Goal: Information Seeking & Learning: Learn about a topic

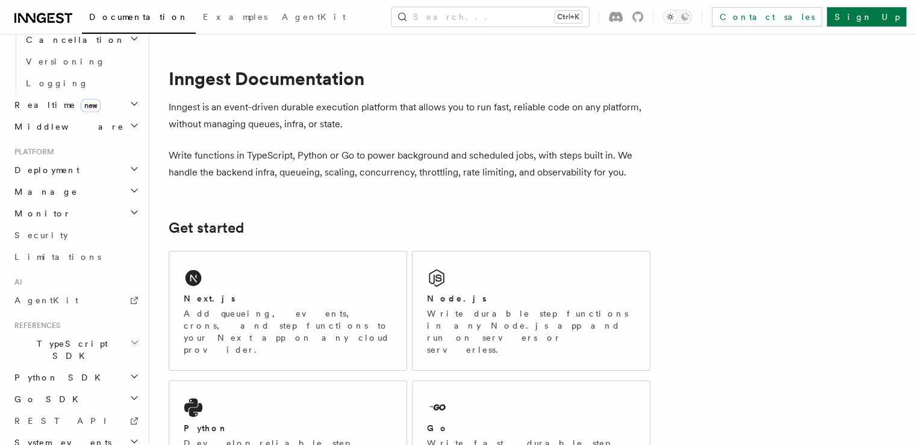
scroll to position [519, 0]
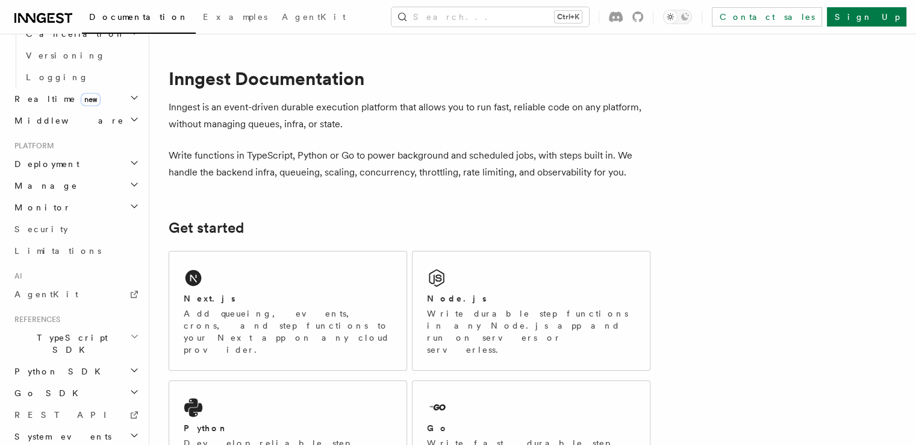
click at [89, 327] on h2 "TypeScript SDK" at bounding box center [76, 344] width 132 height 34
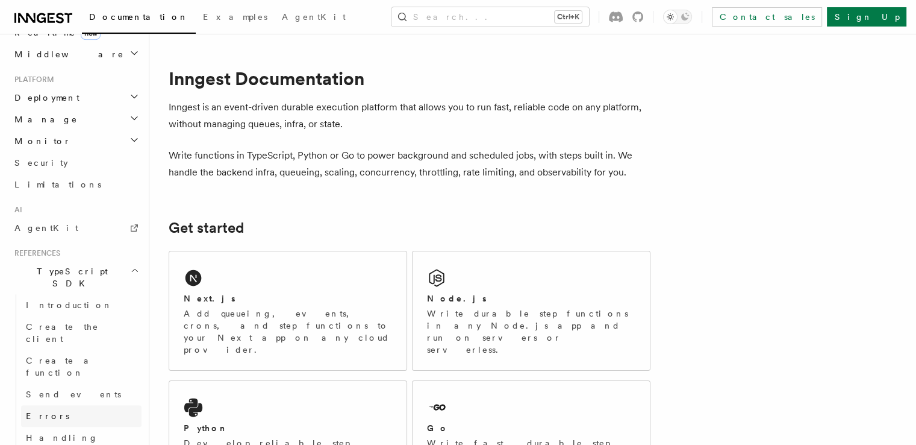
scroll to position [568, 0]
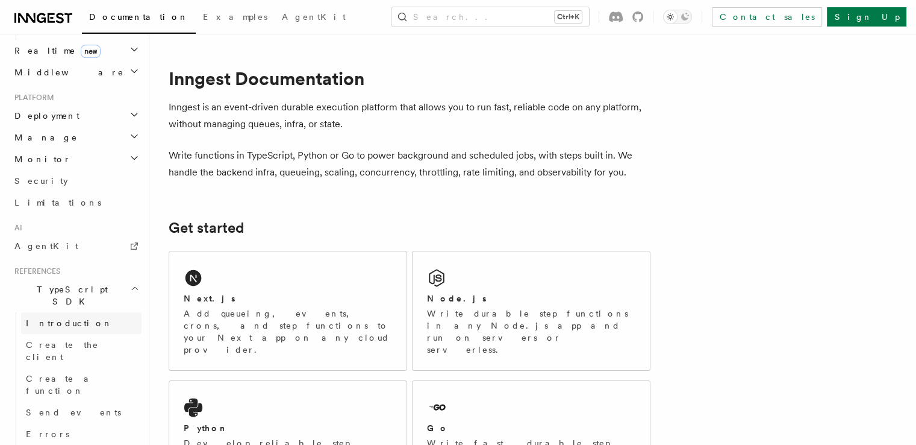
click at [58, 318] on span "Introduction" at bounding box center [69, 323] width 87 height 10
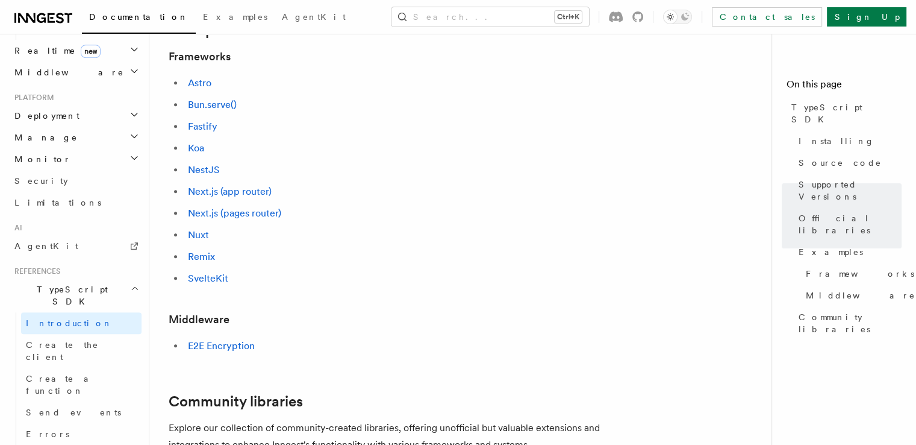
scroll to position [546, 0]
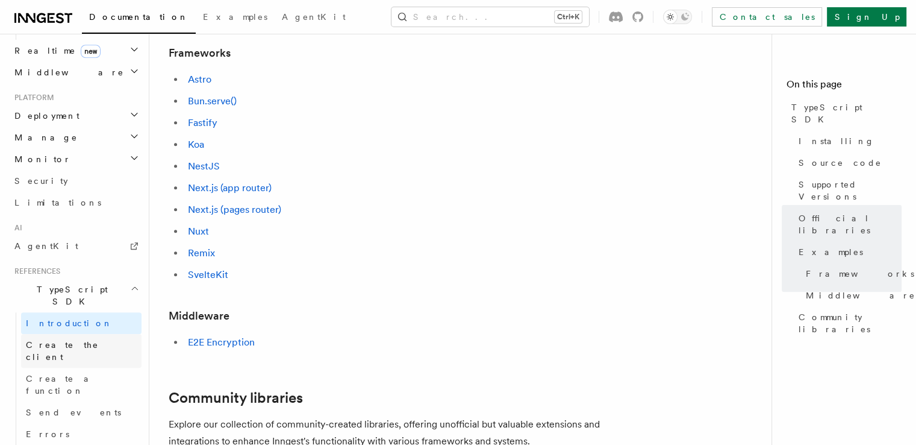
click at [84, 340] on span "Create the client" at bounding box center [62, 351] width 73 height 22
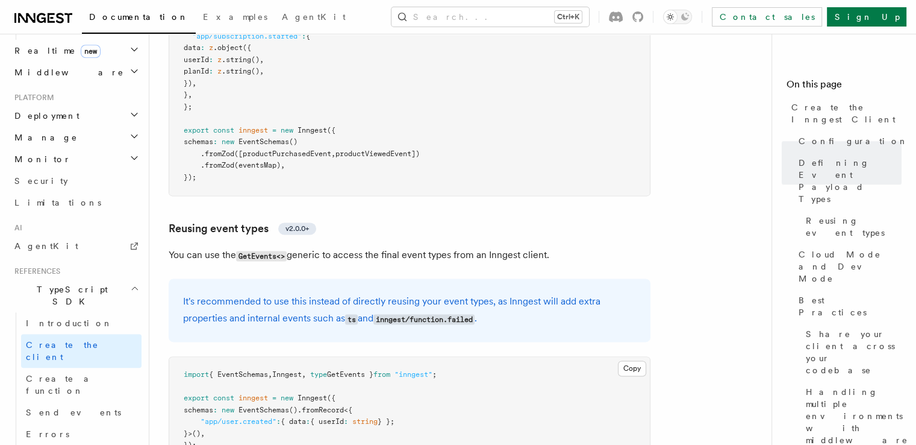
scroll to position [1763, 0]
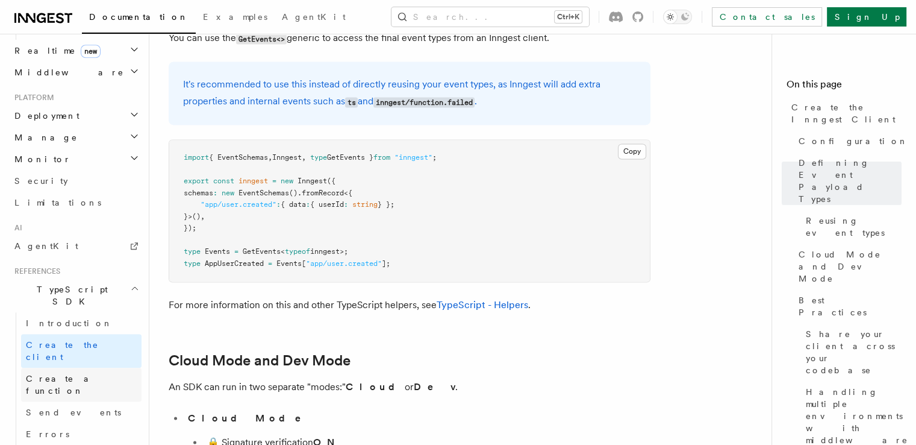
click at [77, 374] on span "Create a function" at bounding box center [62, 385] width 72 height 22
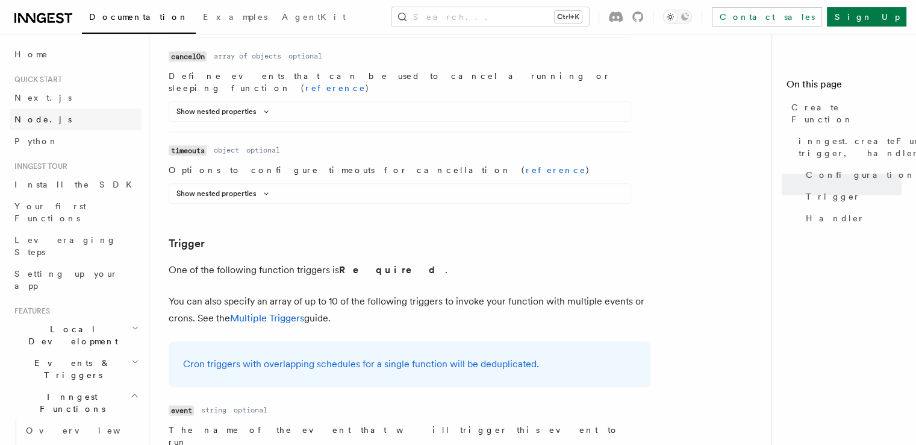
click at [72, 124] on link "Node.js" at bounding box center [76, 119] width 132 height 22
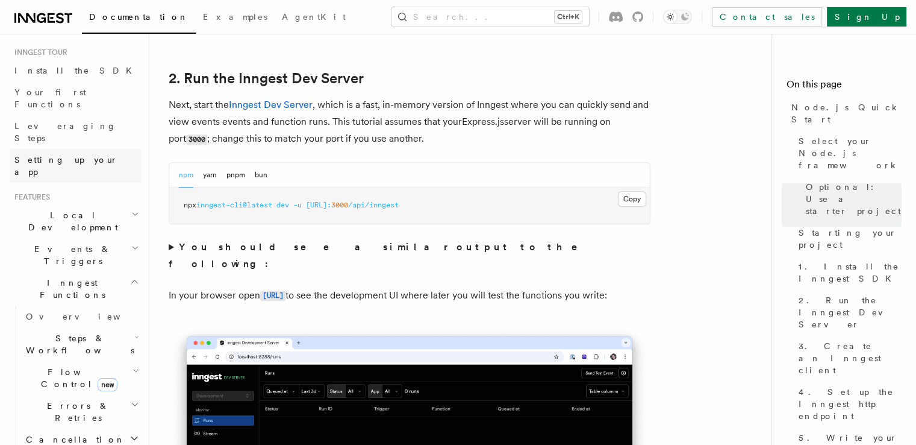
scroll to position [133, 0]
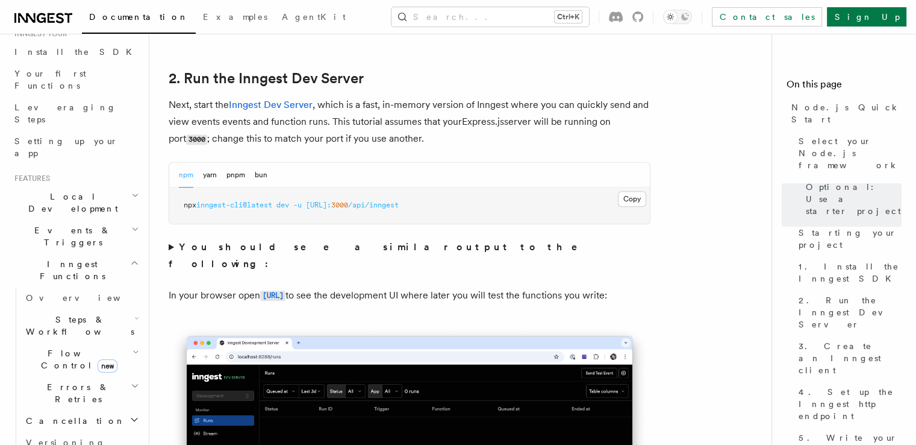
click at [104, 186] on h2 "Local Development" at bounding box center [76, 203] width 132 height 34
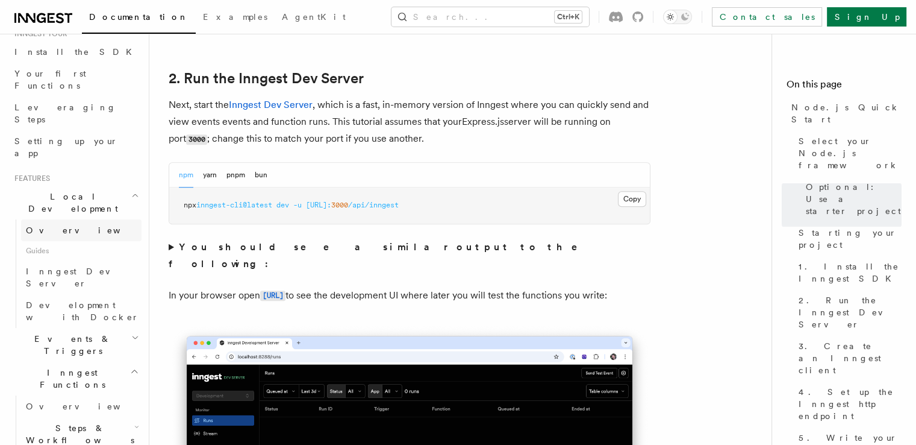
click at [82, 219] on link "Overview" at bounding box center [81, 230] width 120 height 22
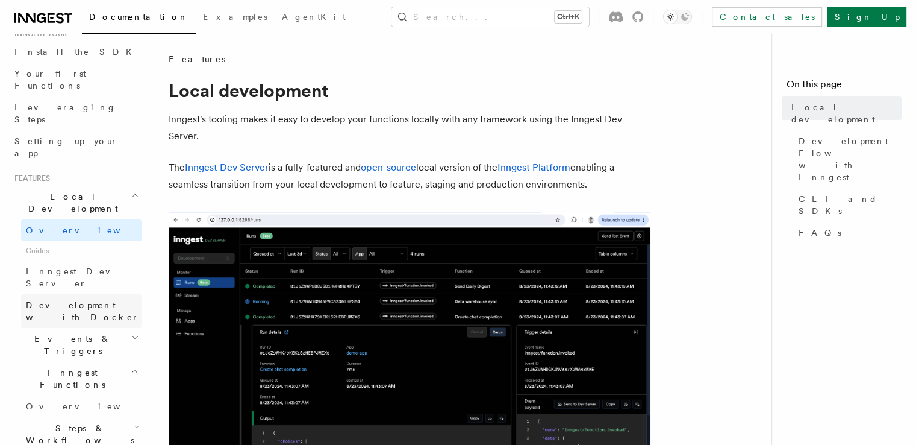
click at [76, 300] on span "Development with Docker" at bounding box center [82, 311] width 113 height 22
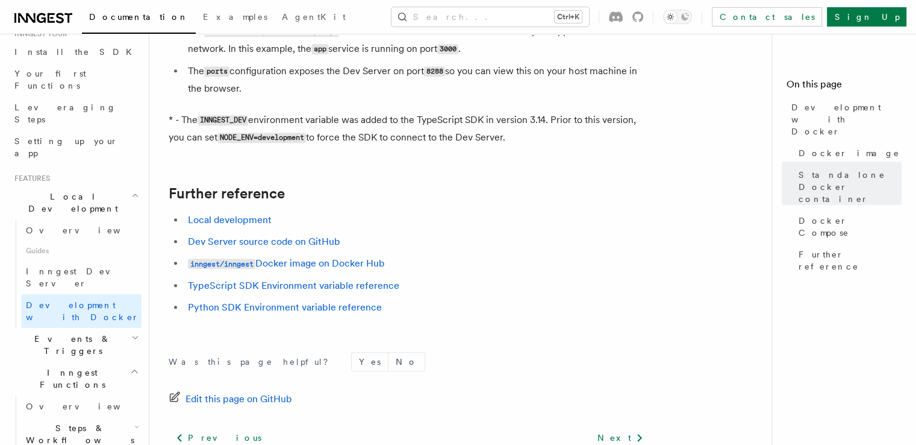
scroll to position [1249, 0]
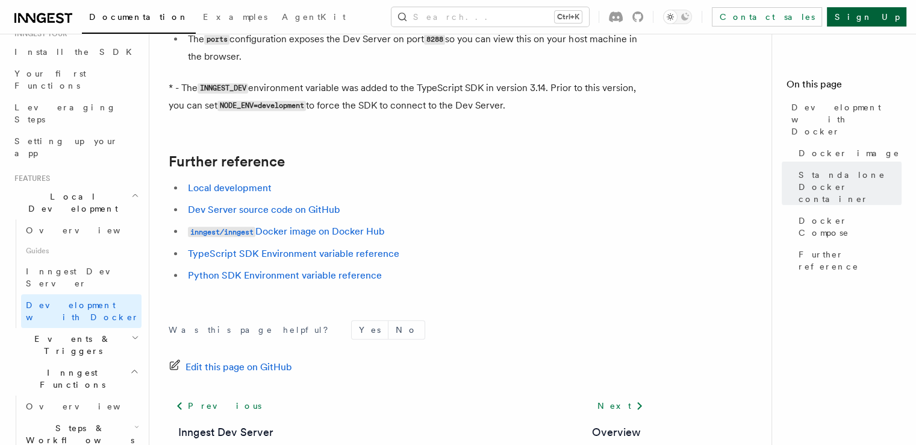
click at [895, 13] on link "Sign Up" at bounding box center [867, 16] width 80 height 19
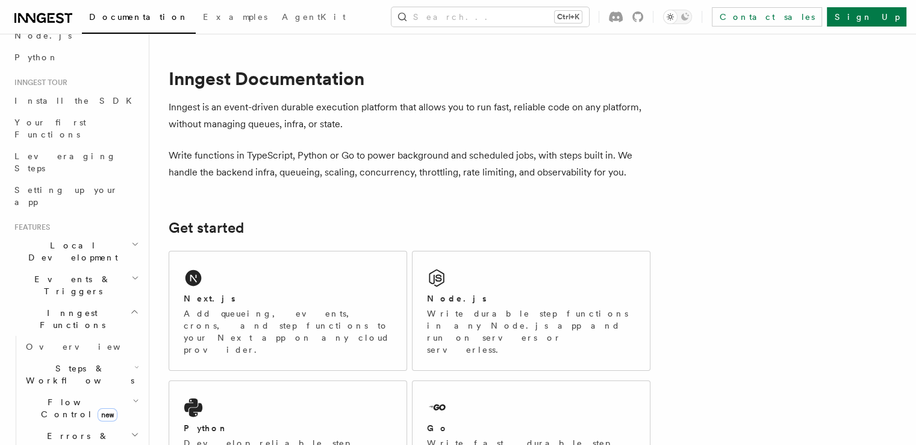
scroll to position [84, 0]
click at [57, 395] on span "Flow Control new" at bounding box center [76, 407] width 111 height 24
click at [54, 430] on span "Overview" at bounding box center [99, 435] width 124 height 10
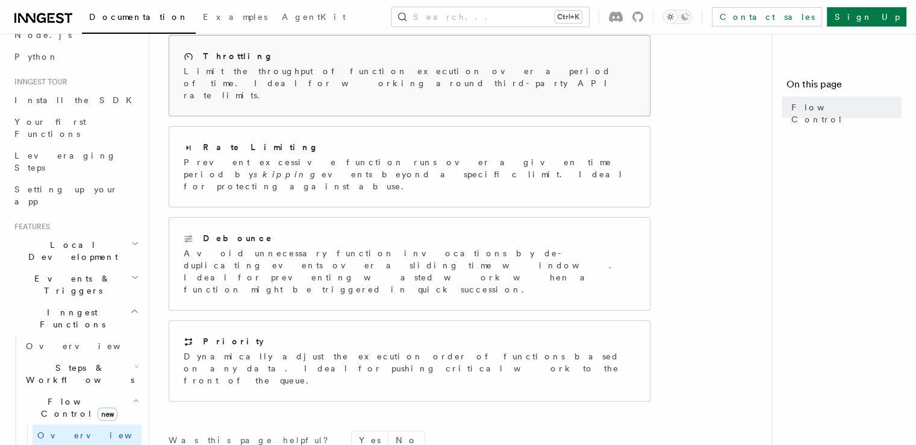
scroll to position [289, 0]
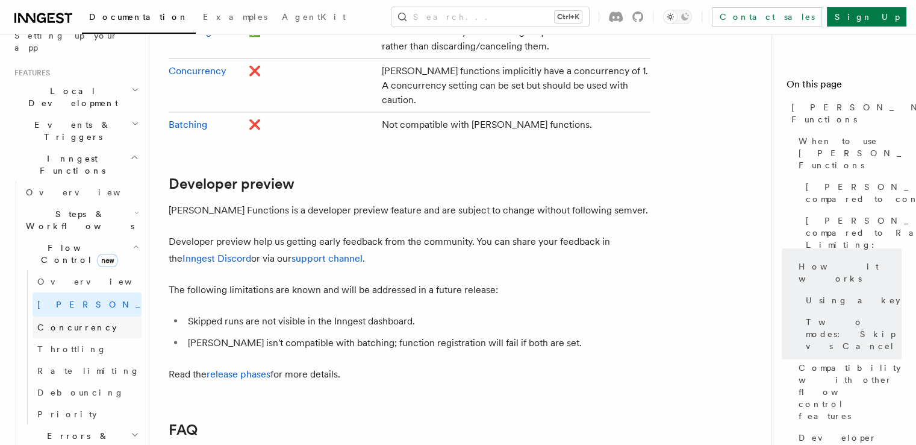
scroll to position [249, 0]
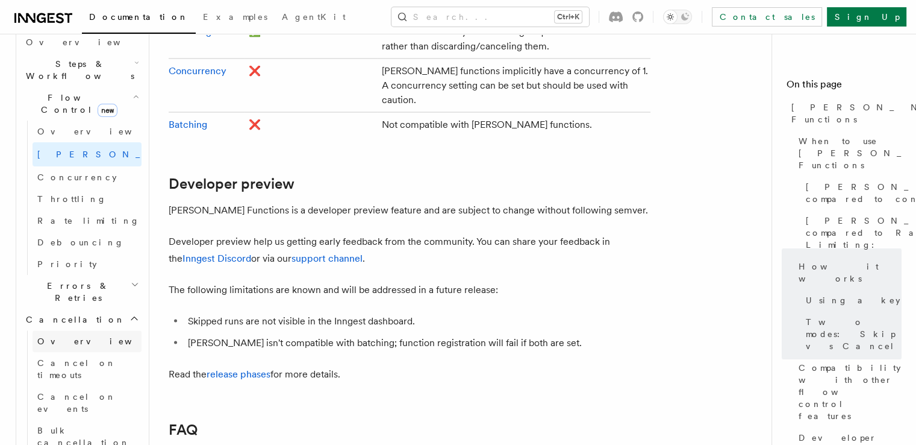
scroll to position [393, 0]
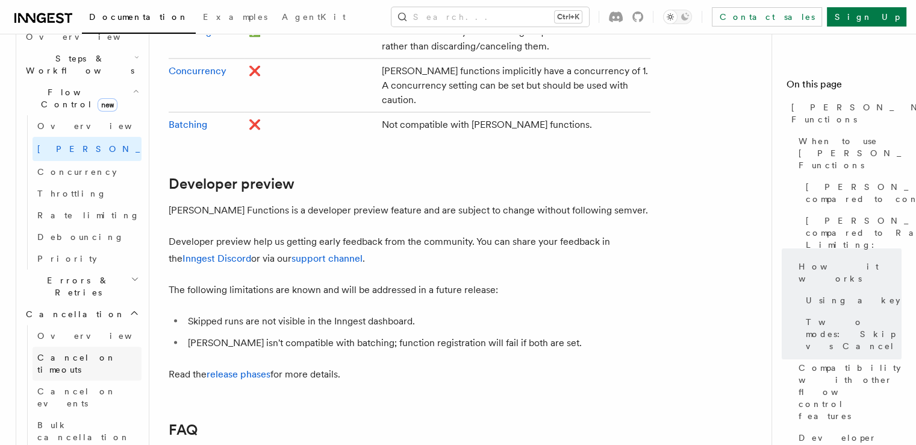
click at [93, 352] on span "Cancel on timeouts" at bounding box center [76, 363] width 79 height 22
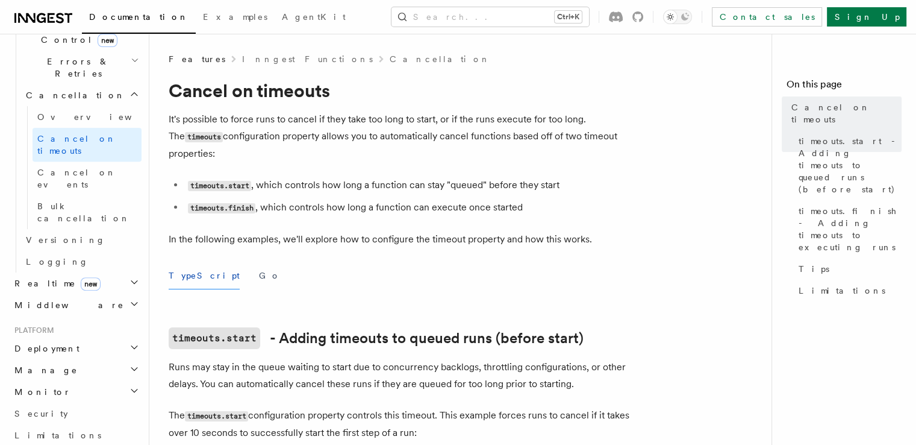
scroll to position [554, 0]
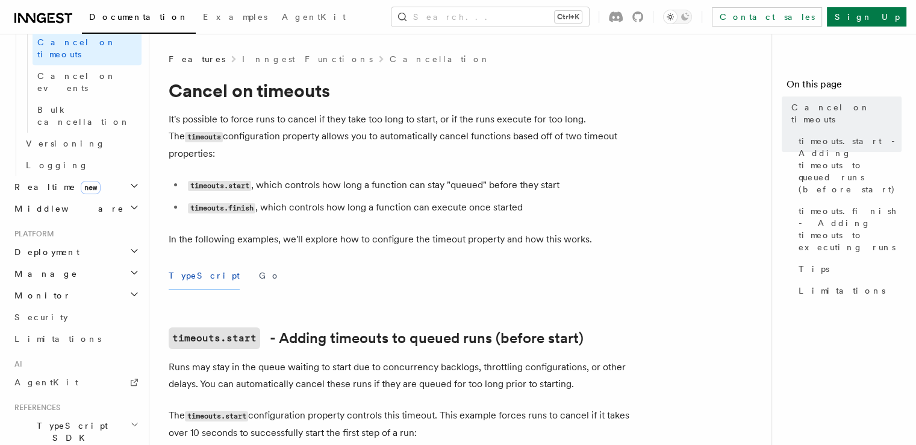
click at [108, 414] on h2 "TypeScript SDK" at bounding box center [76, 431] width 132 height 34
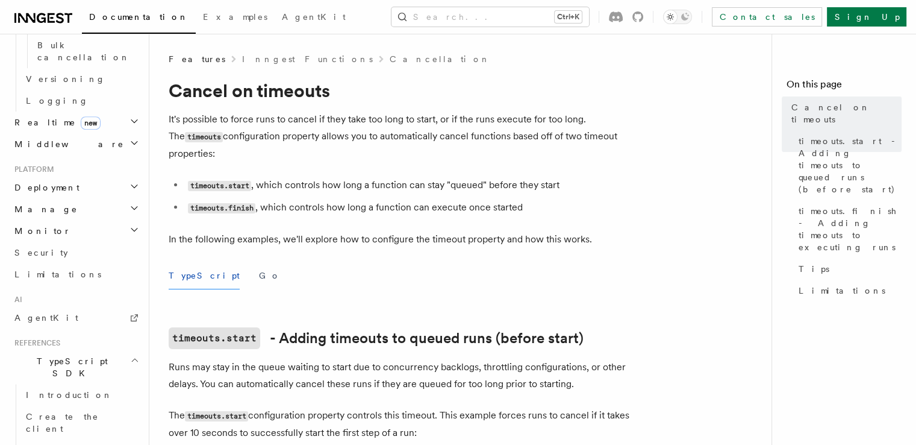
scroll to position [630, 0]
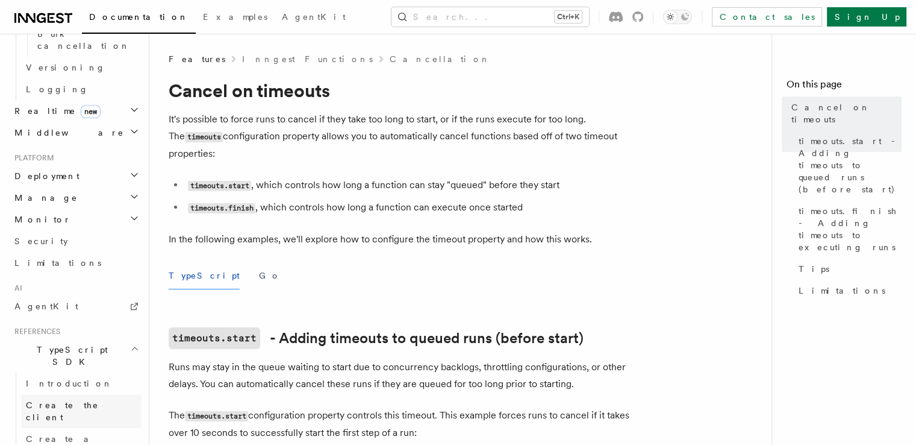
click at [97, 394] on link "Create the client" at bounding box center [81, 411] width 120 height 34
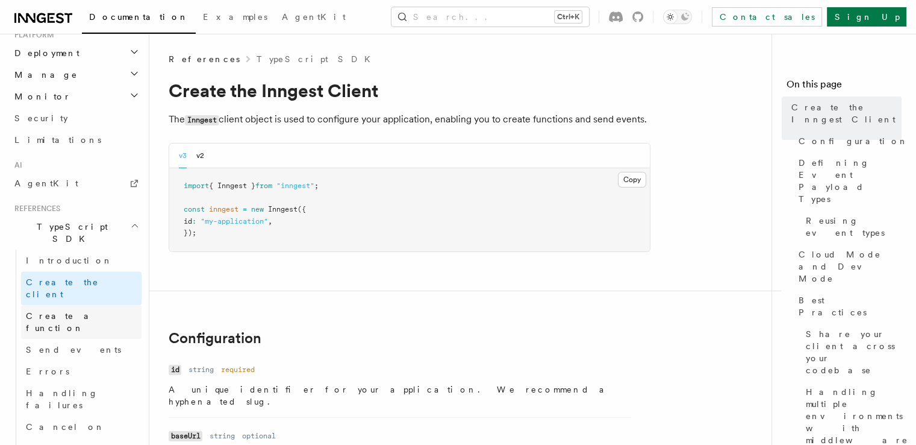
click at [87, 311] on span "Create a function" at bounding box center [62, 322] width 72 height 22
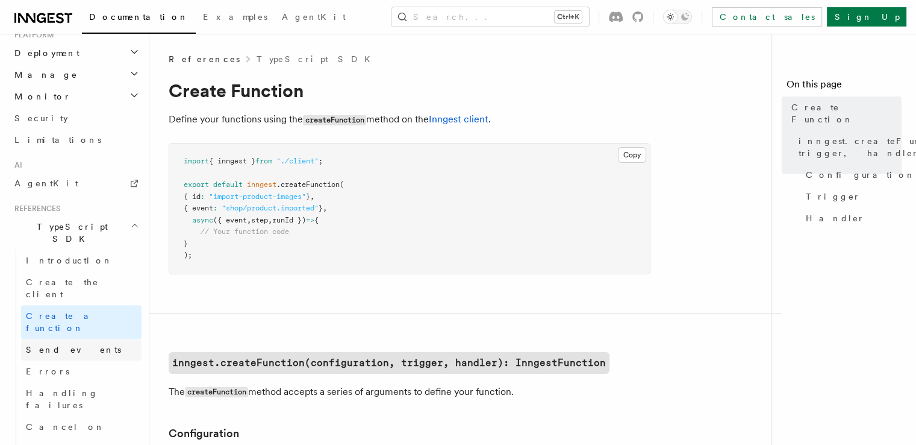
click at [77, 339] on link "Send events" at bounding box center [81, 350] width 120 height 22
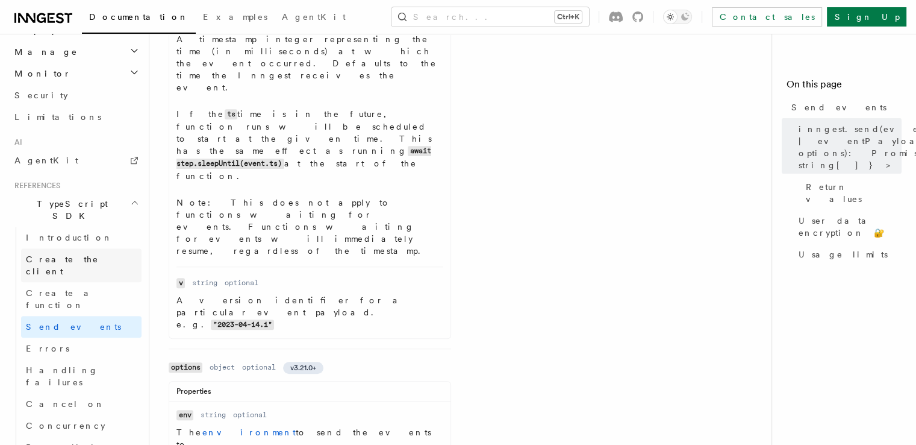
scroll to position [658, 0]
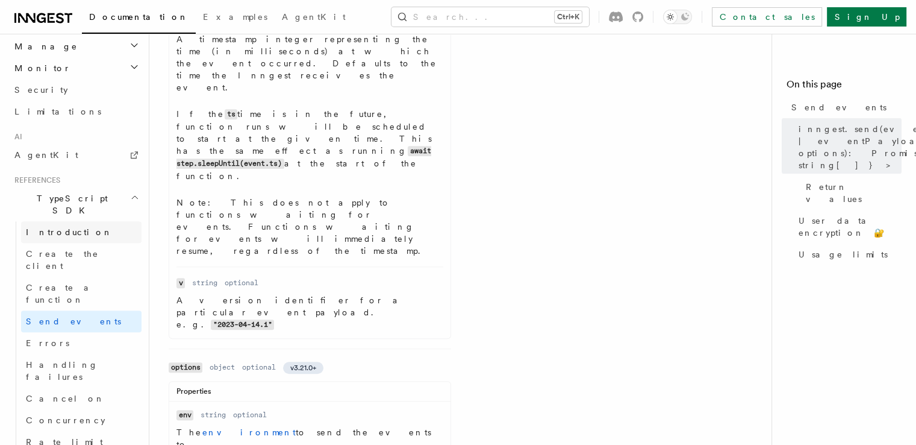
click at [70, 227] on span "Introduction" at bounding box center [69, 232] width 87 height 10
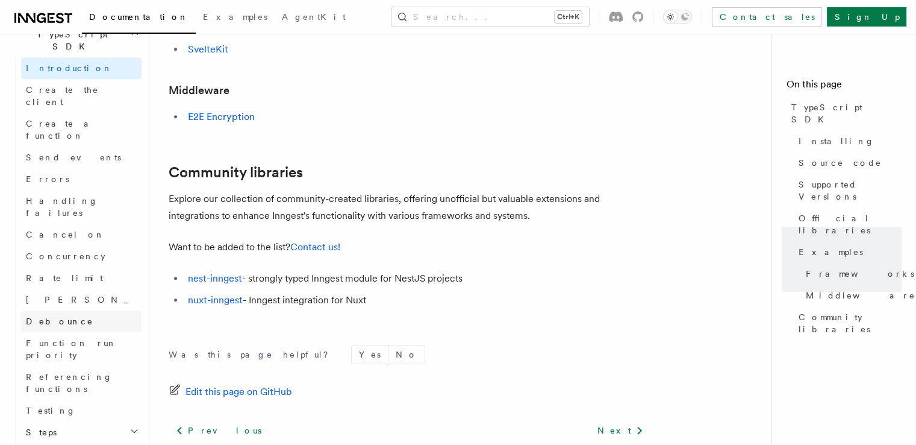
scroll to position [823, 0]
click at [90, 421] on h2 "Steps" at bounding box center [81, 432] width 120 height 22
click at [80, 442] on link "step.run()" at bounding box center [87, 453] width 109 height 22
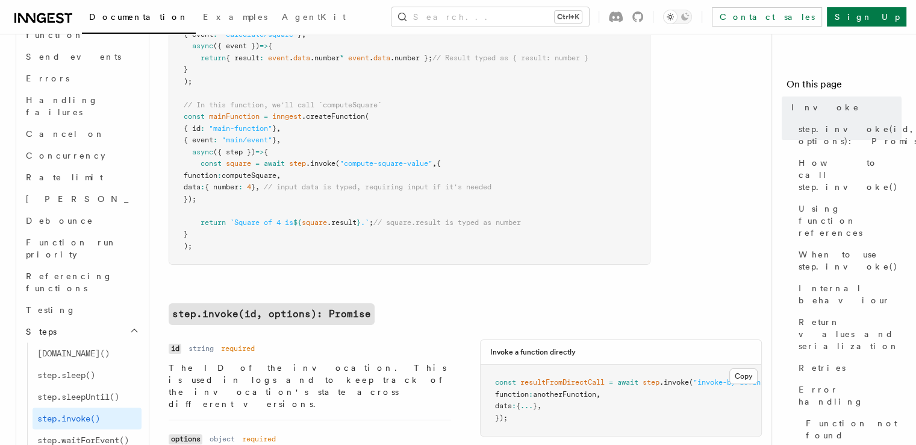
scroll to position [928, 0]
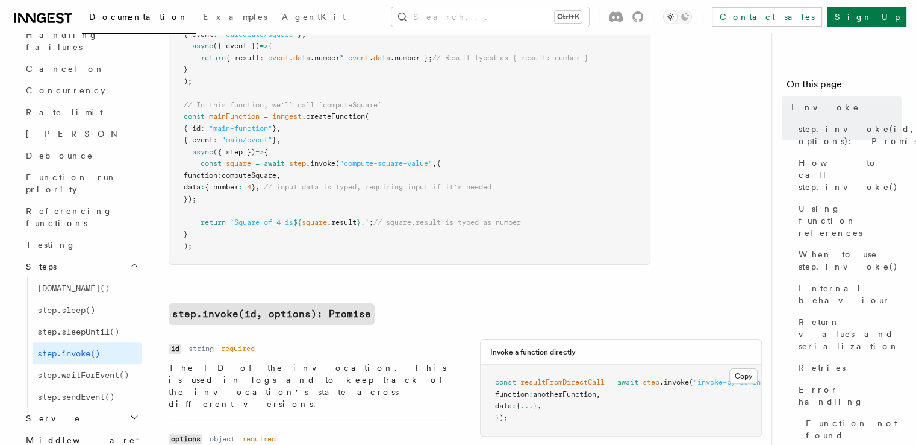
scroll to position [992, 0]
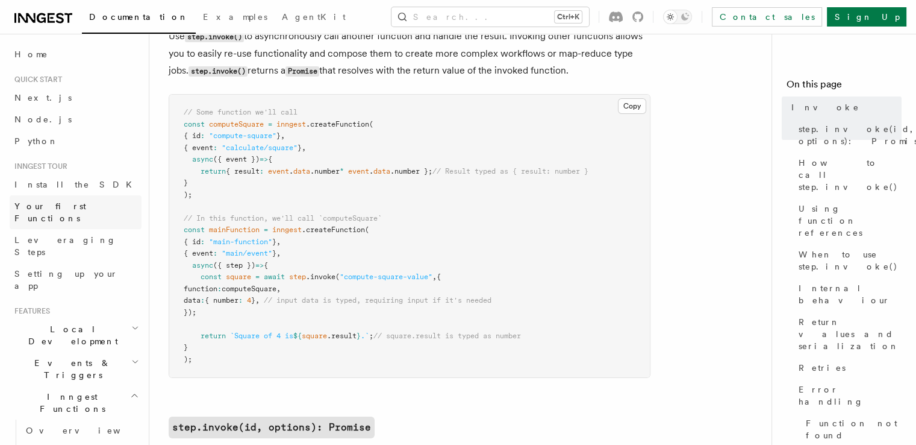
scroll to position [68, 0]
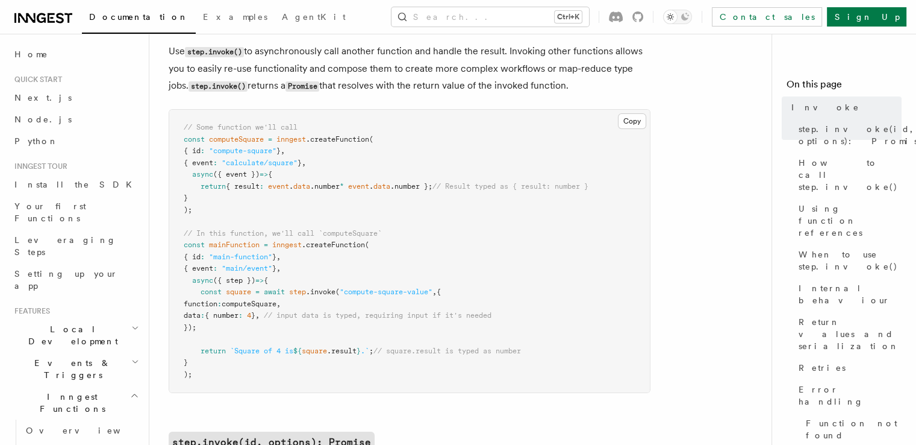
click at [35, 323] on span "Local Development" at bounding box center [71, 335] width 122 height 24
click at [40, 393] on link "Inngest Dev Server" at bounding box center [81, 410] width 120 height 34
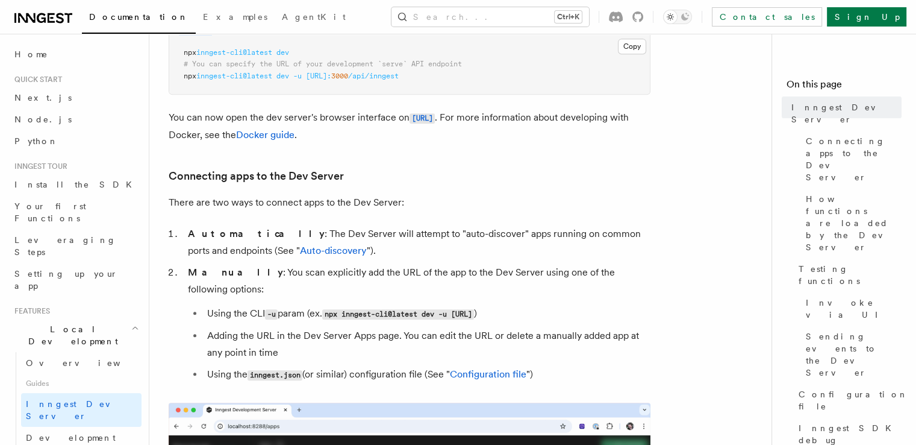
scroll to position [293, 0]
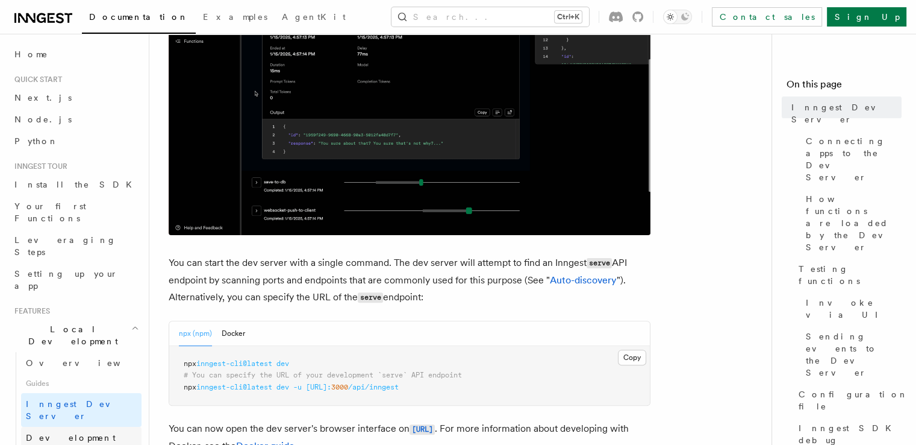
click at [100, 433] on span "Development with Docker" at bounding box center [82, 444] width 113 height 22
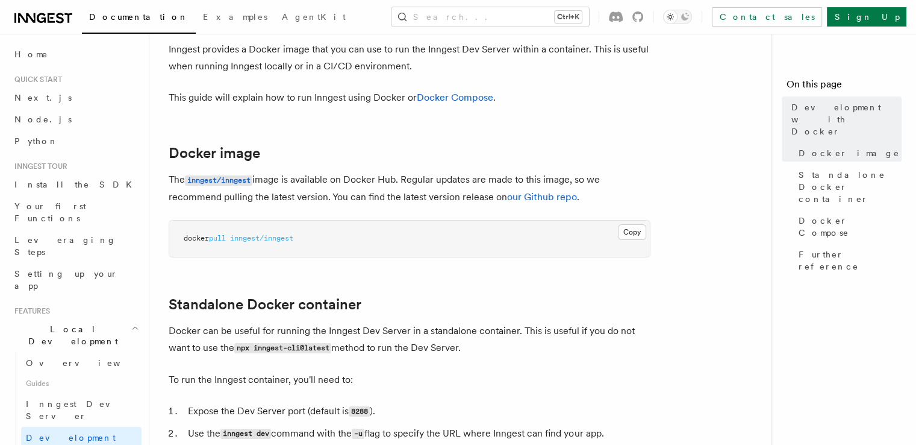
scroll to position [80, 0]
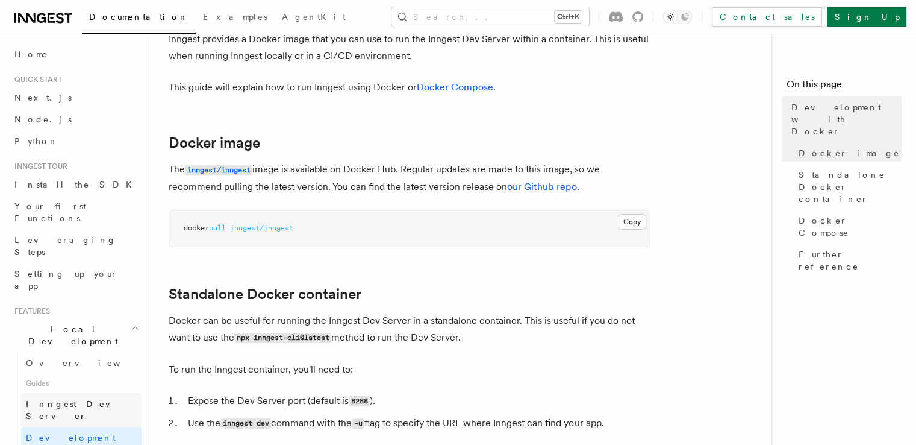
click at [78, 399] on span "Inngest Dev Server" at bounding box center [77, 410] width 103 height 22
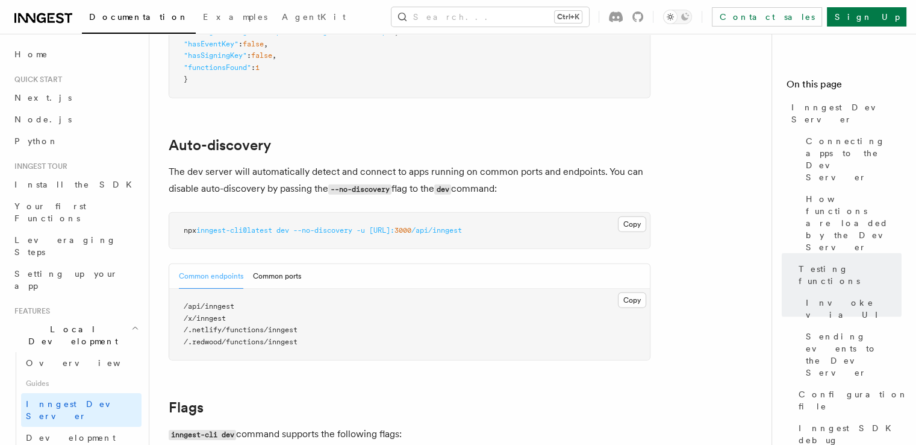
scroll to position [3647, 0]
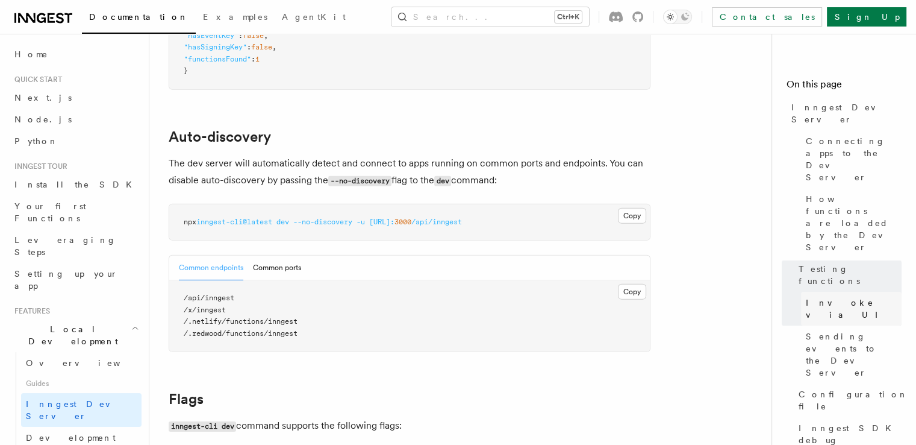
click at [806, 296] on span "Invoke via UI" at bounding box center [854, 308] width 96 height 24
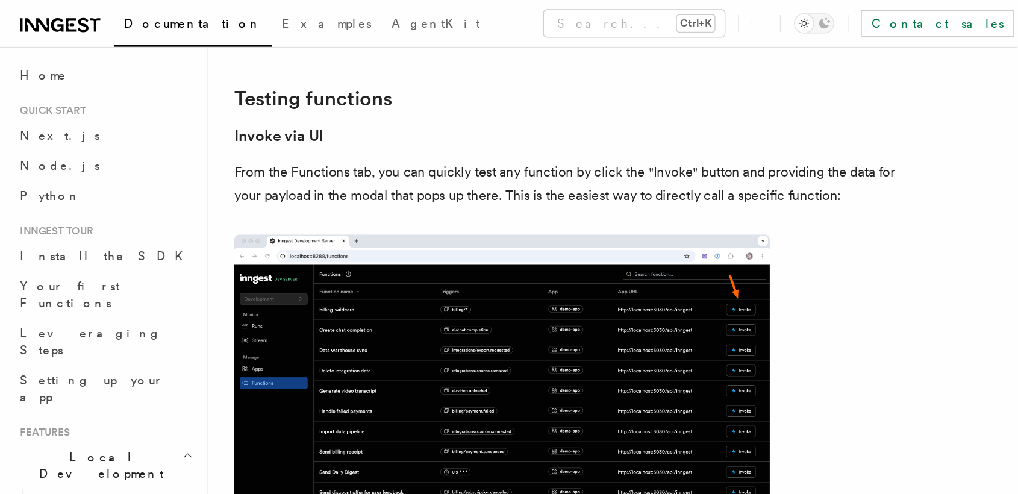
scroll to position [1690, 0]
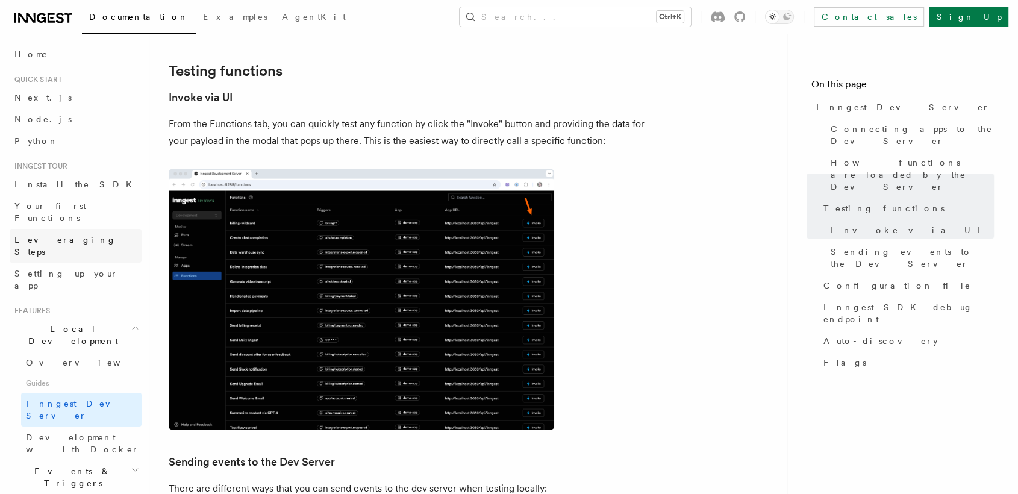
click at [83, 230] on link "Leveraging Steps" at bounding box center [76, 246] width 132 height 34
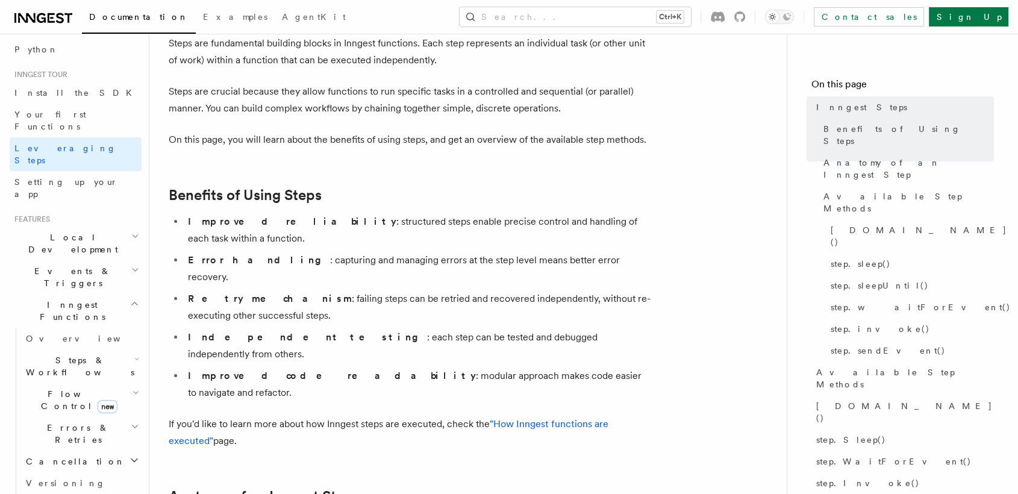
scroll to position [98, 0]
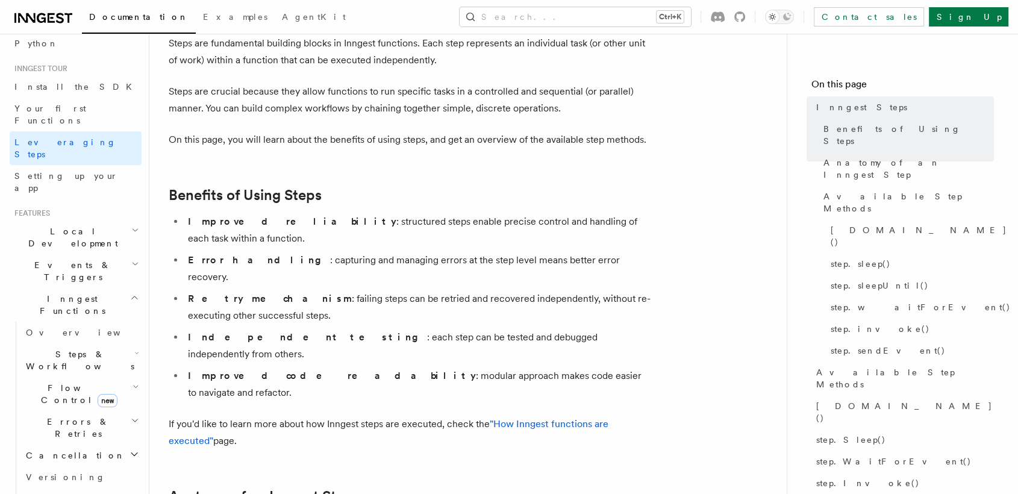
click at [66, 382] on span "Flow Control new" at bounding box center [76, 394] width 111 height 24
click at [67, 417] on span "Overview" at bounding box center [99, 422] width 124 height 10
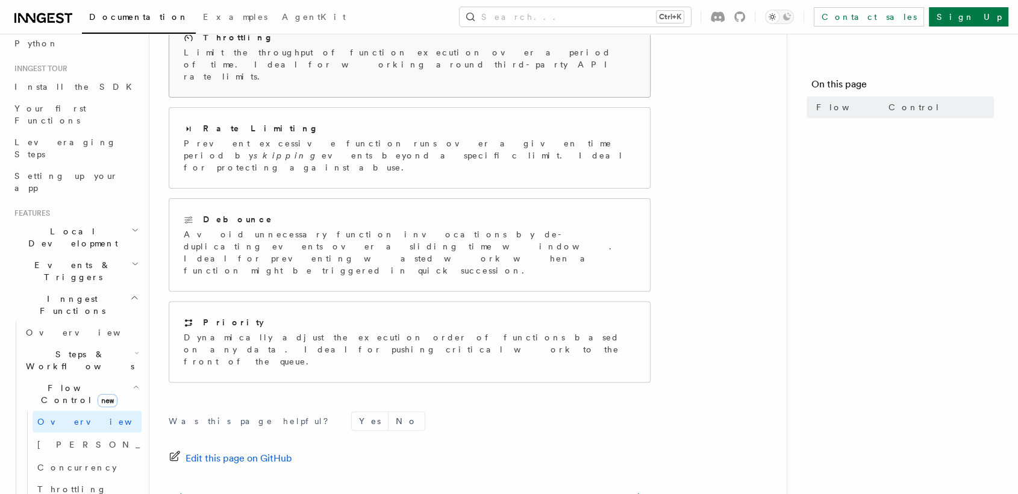
scroll to position [337, 0]
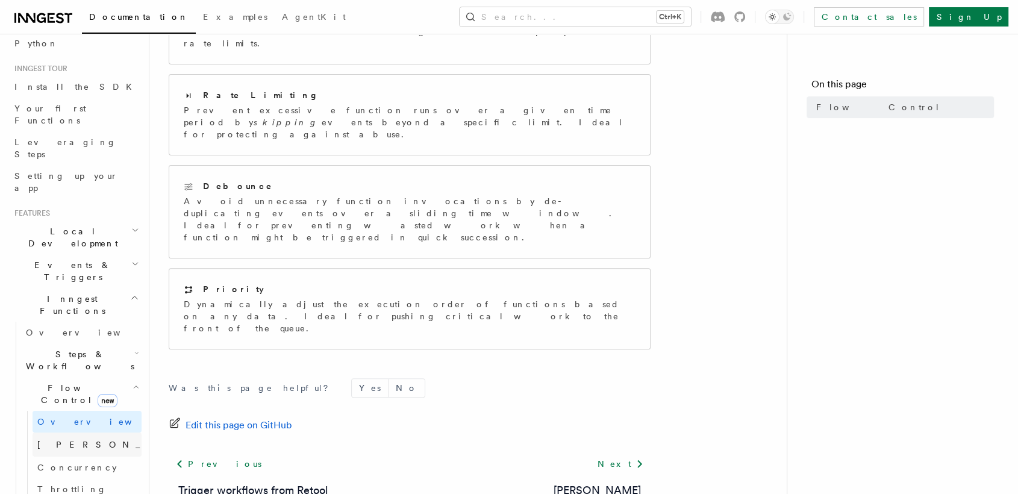
click at [67, 433] on link "Singleton new" at bounding box center [87, 445] width 109 height 24
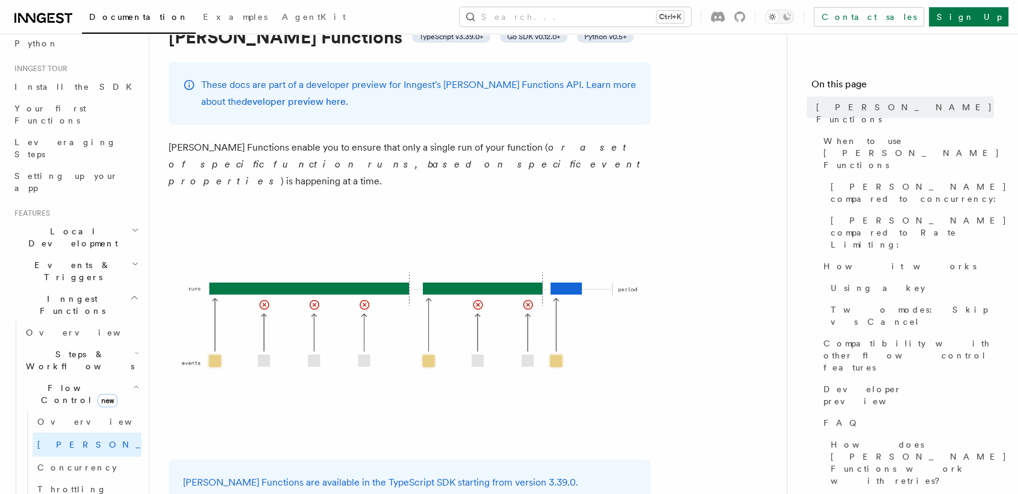
scroll to position [76, 0]
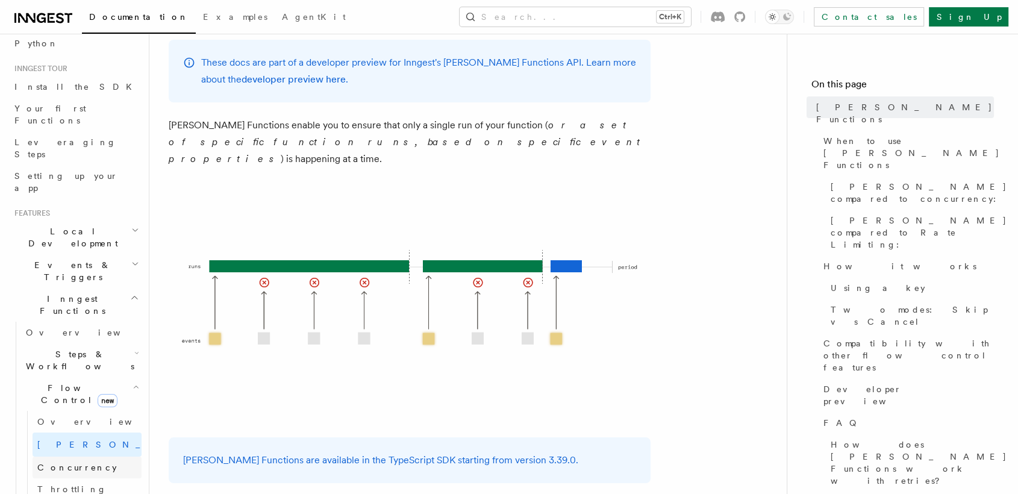
click at [107, 444] on link "Concurrency" at bounding box center [87, 468] width 109 height 22
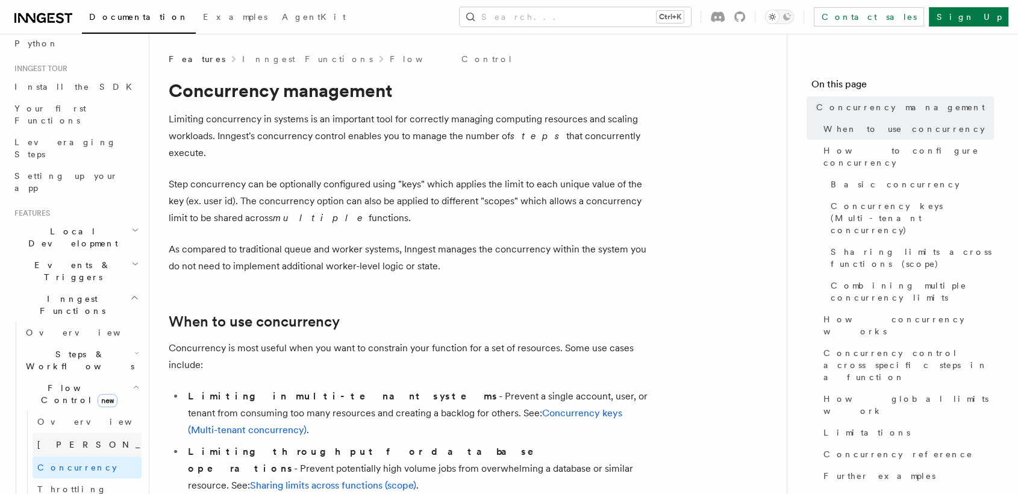
click at [55, 433] on link "Singleton new" at bounding box center [87, 445] width 109 height 24
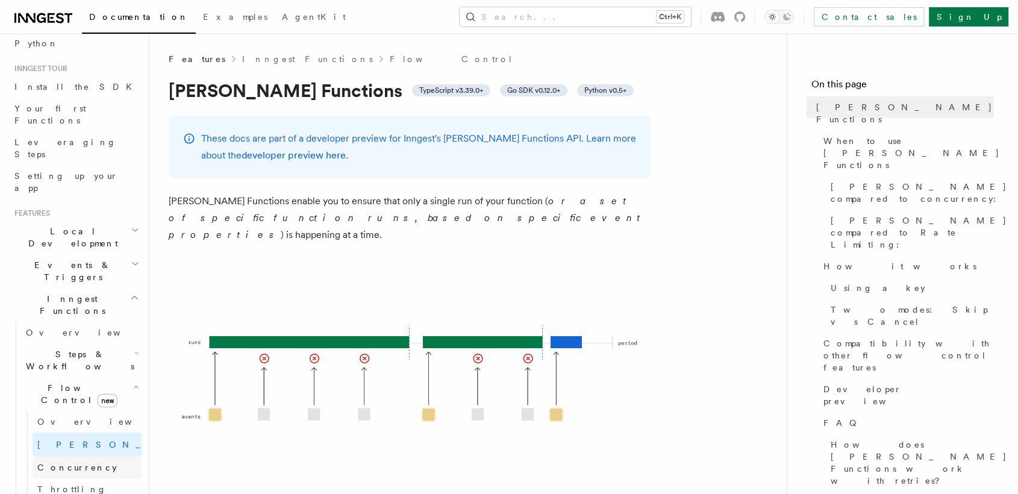
click at [63, 444] on link "Concurrency" at bounding box center [87, 468] width 109 height 22
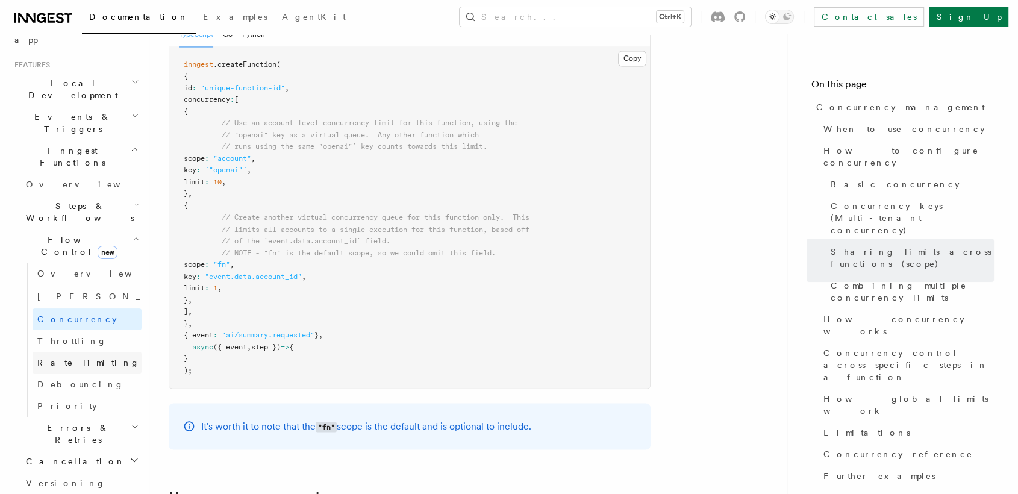
scroll to position [250, 0]
click at [122, 413] on h2 "Errors & Retries" at bounding box center [81, 430] width 120 height 34
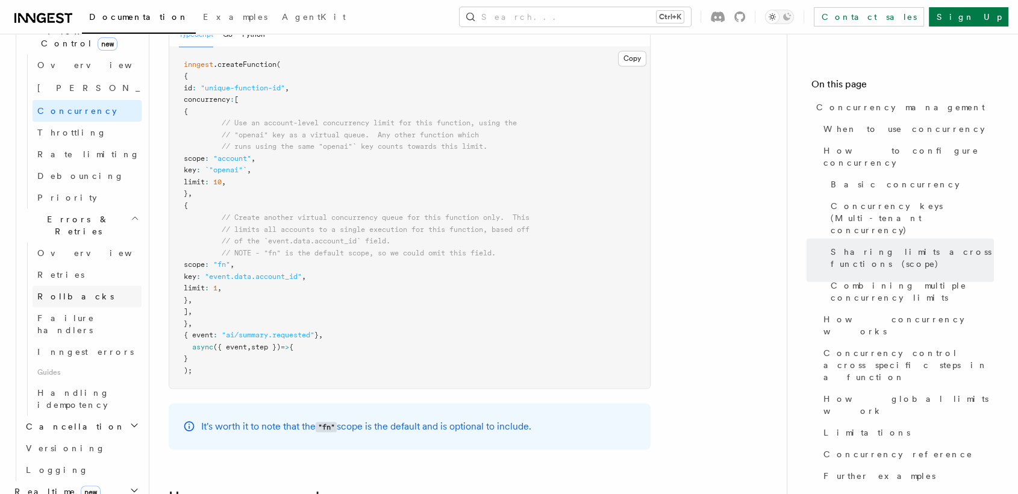
scroll to position [459, 0]
click at [119, 411] on h2 "Cancellation" at bounding box center [81, 422] width 120 height 22
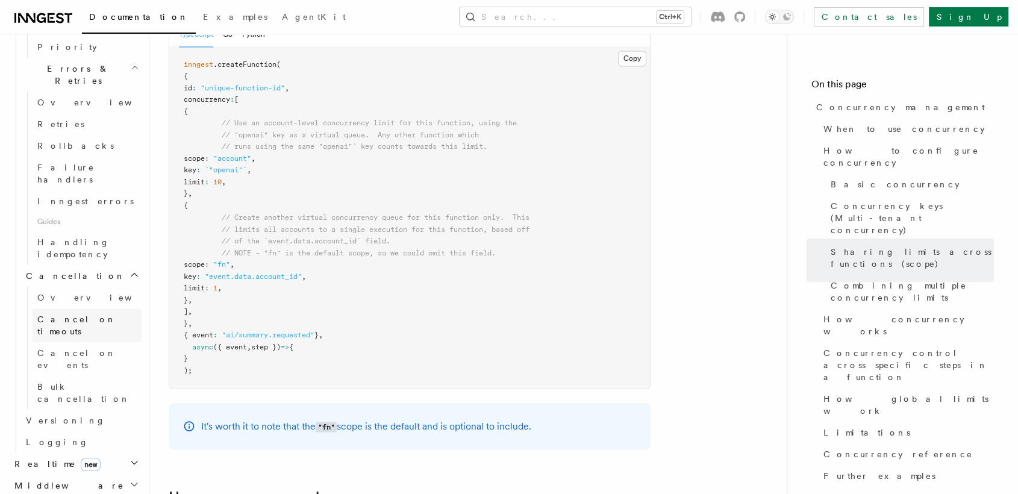
scroll to position [642, 0]
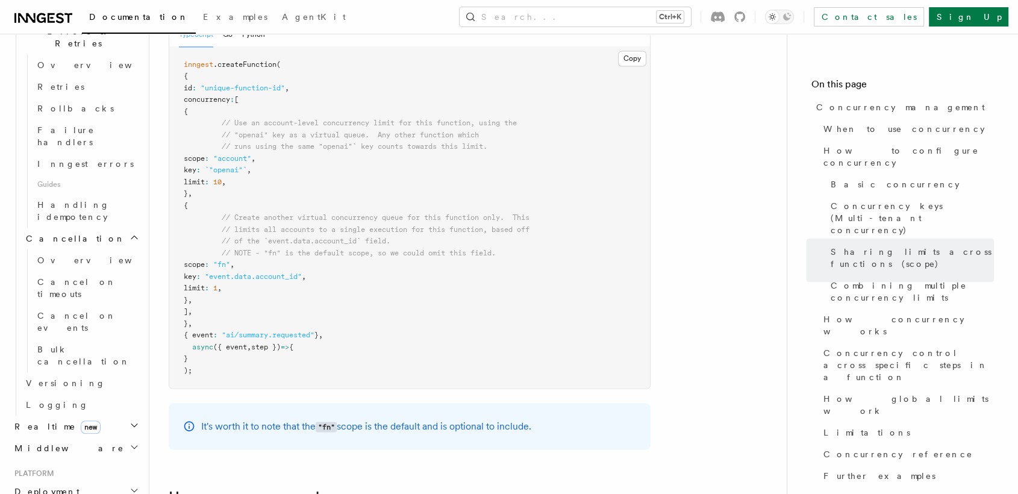
click at [130, 421] on icon "button" at bounding box center [135, 426] width 10 height 10
click at [103, 437] on link "Overview" at bounding box center [81, 448] width 120 height 22
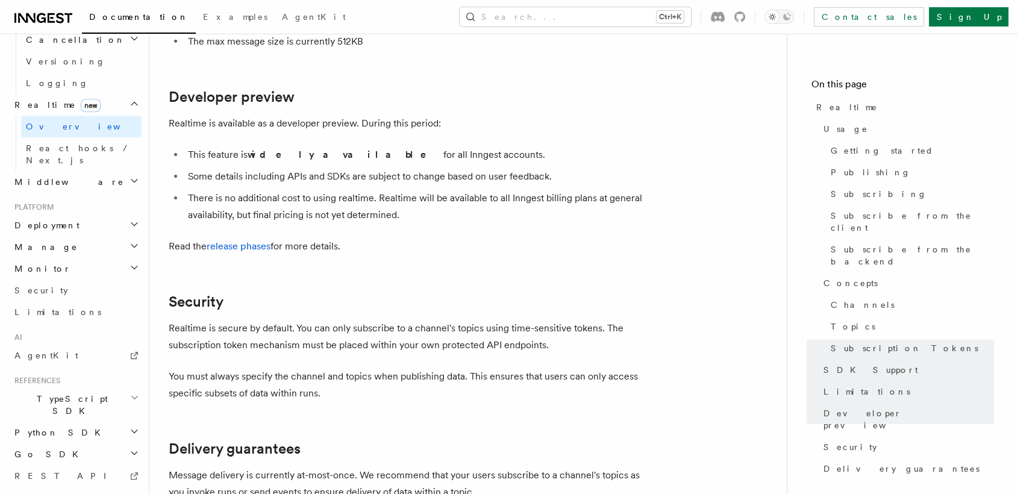
scroll to position [3891, 0]
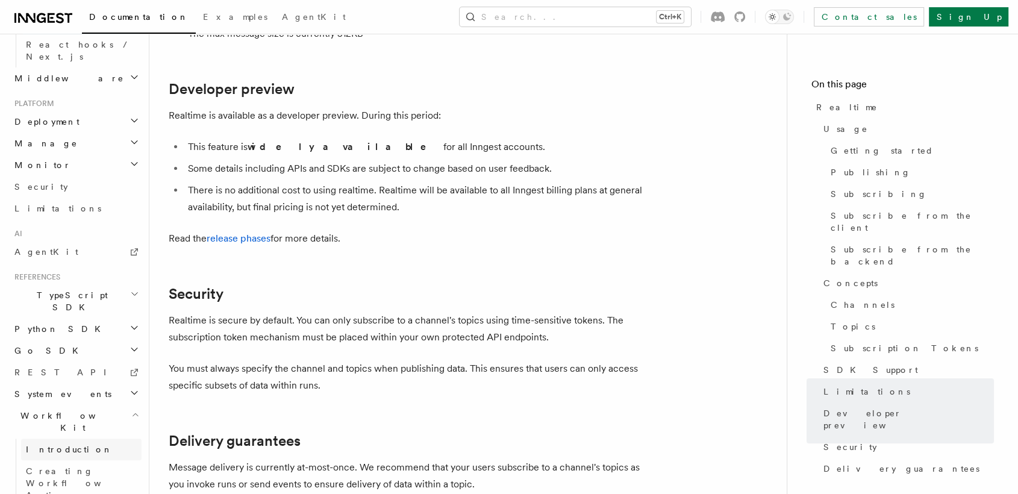
scroll to position [622, 0]
click at [79, 434] on link "Introduction" at bounding box center [81, 445] width 120 height 22
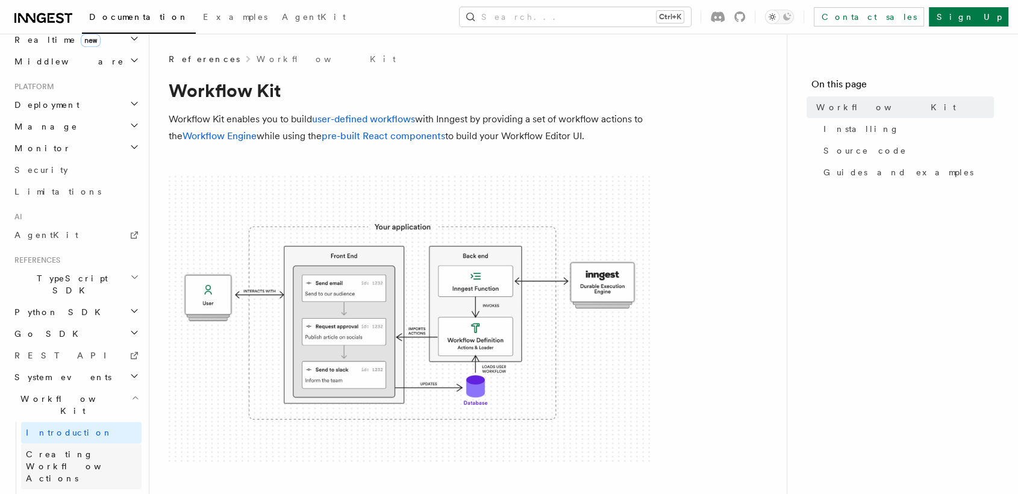
click at [81, 444] on span "Creating Workflow Actions" at bounding box center [78, 466] width 105 height 34
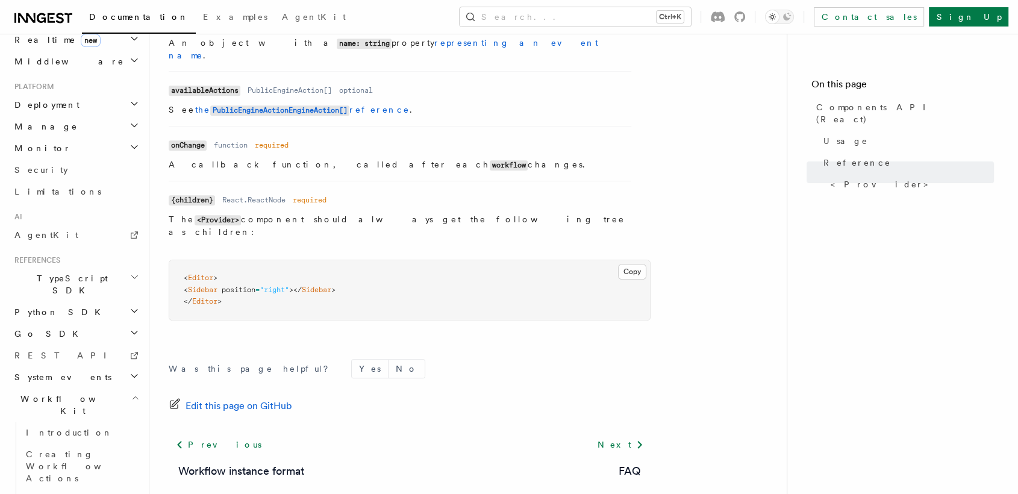
scroll to position [1139, 0]
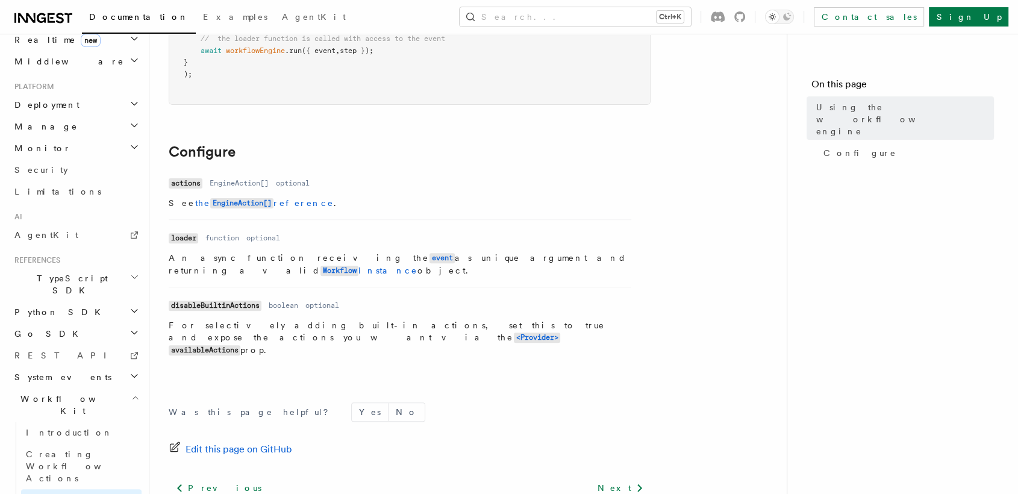
scroll to position [371, 0]
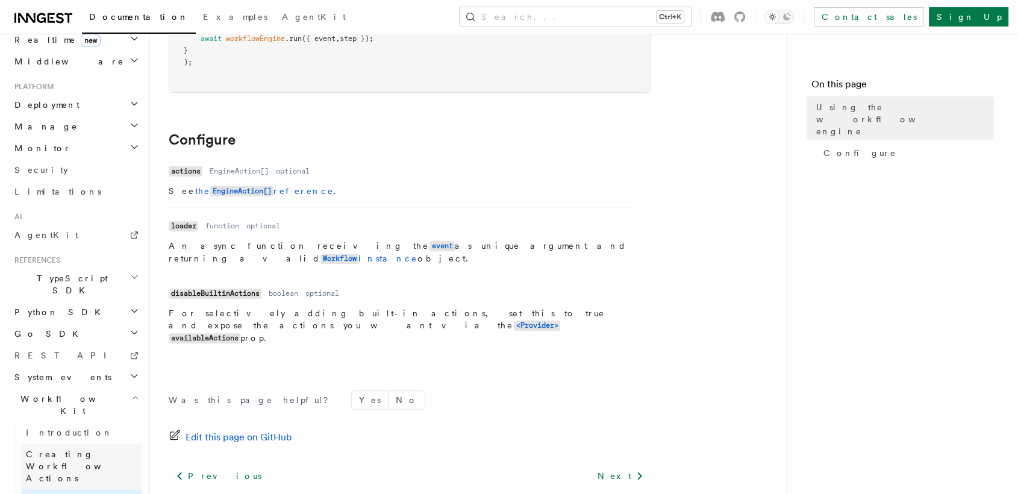
click at [72, 444] on span "Creating Workflow Actions" at bounding box center [78, 466] width 105 height 34
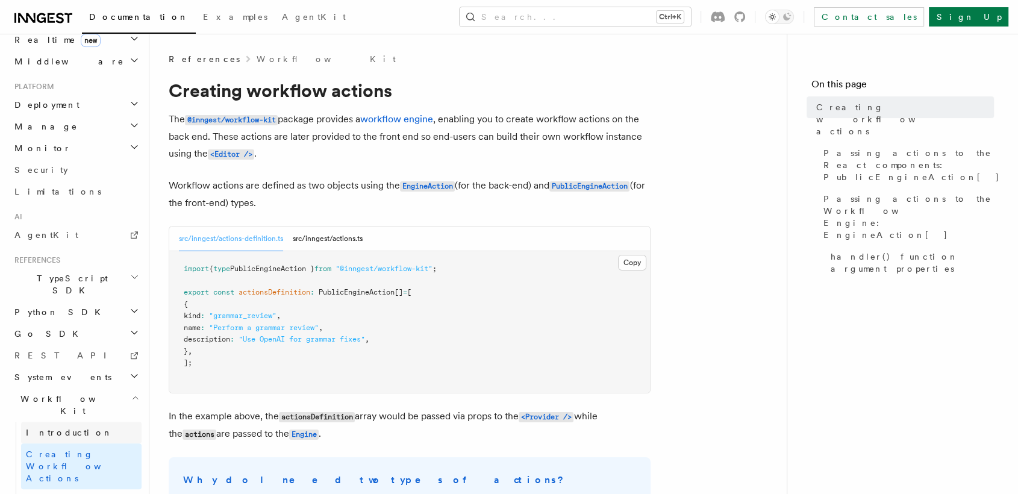
click at [65, 428] on span "Introduction" at bounding box center [69, 433] width 87 height 10
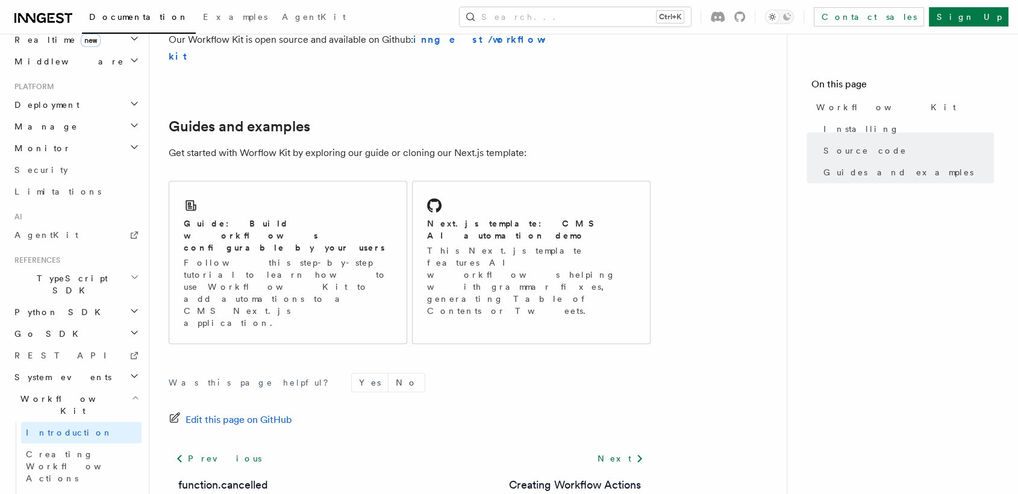
scroll to position [786, 0]
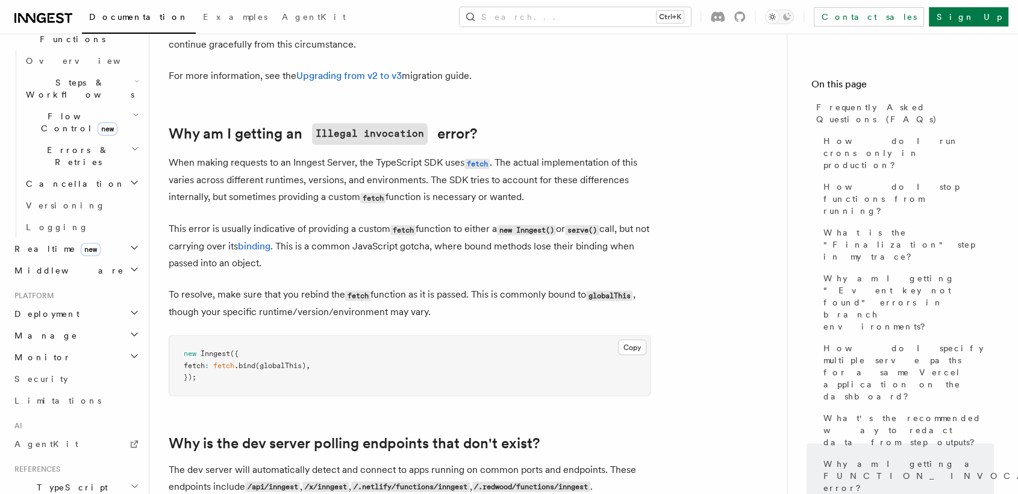
scroll to position [367, 0]
click at [130, 310] on icon "button" at bounding box center [135, 315] width 10 height 10
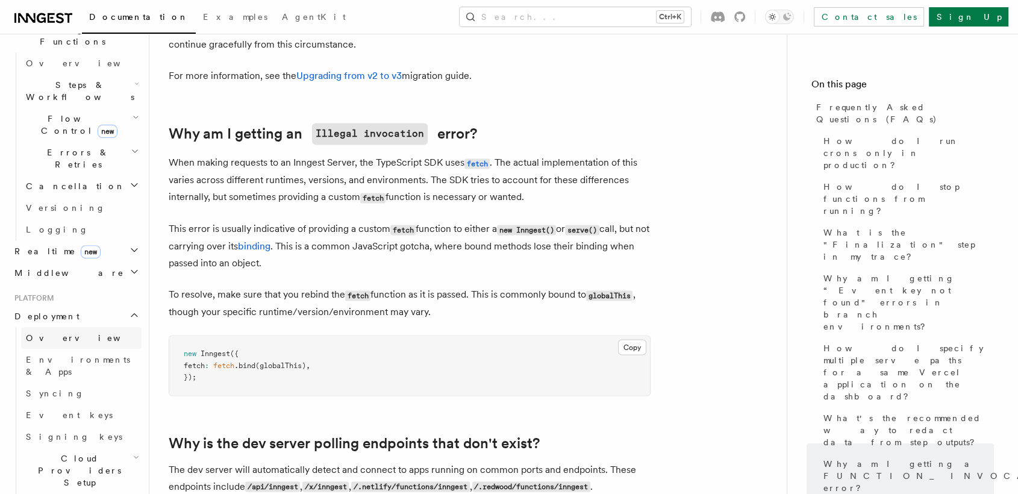
click at [96, 327] on link "Overview" at bounding box center [81, 338] width 120 height 22
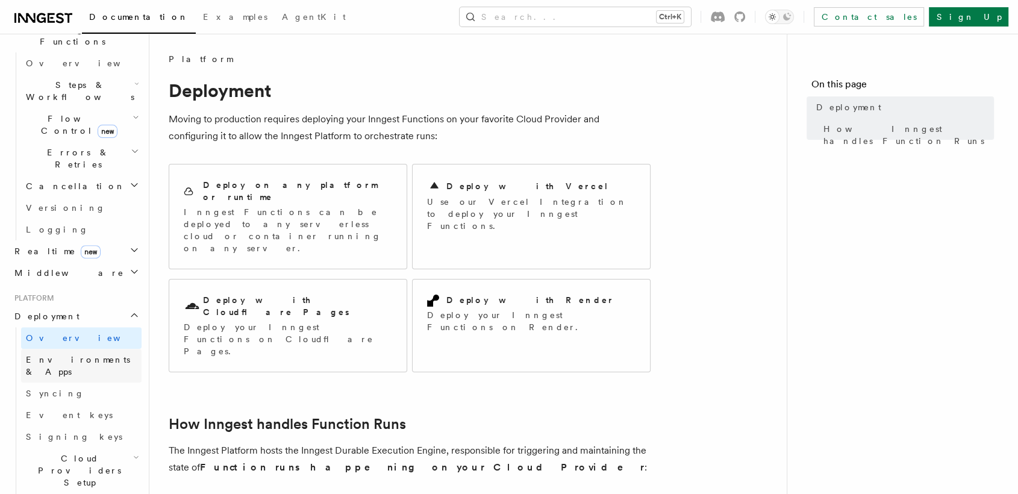
click at [101, 354] on span "Environments & Apps" at bounding box center [84, 366] width 116 height 24
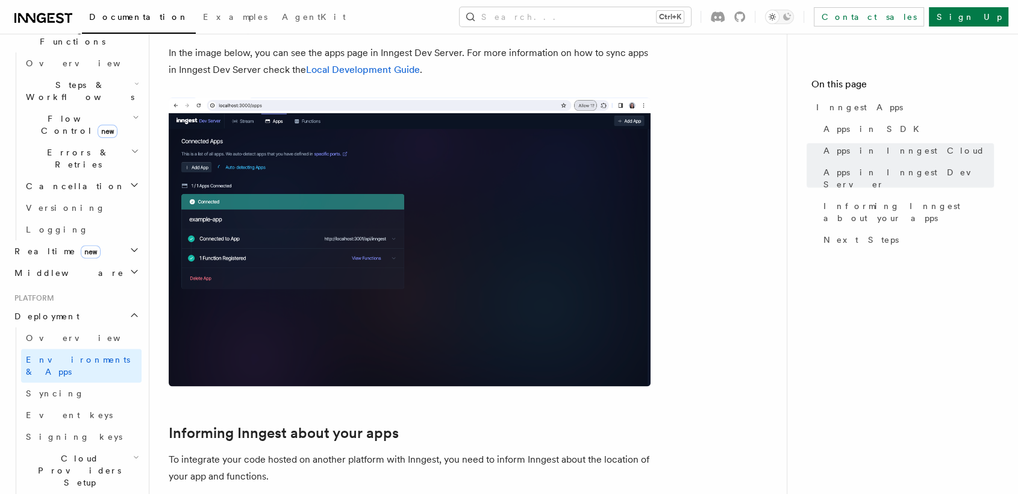
scroll to position [1441, 0]
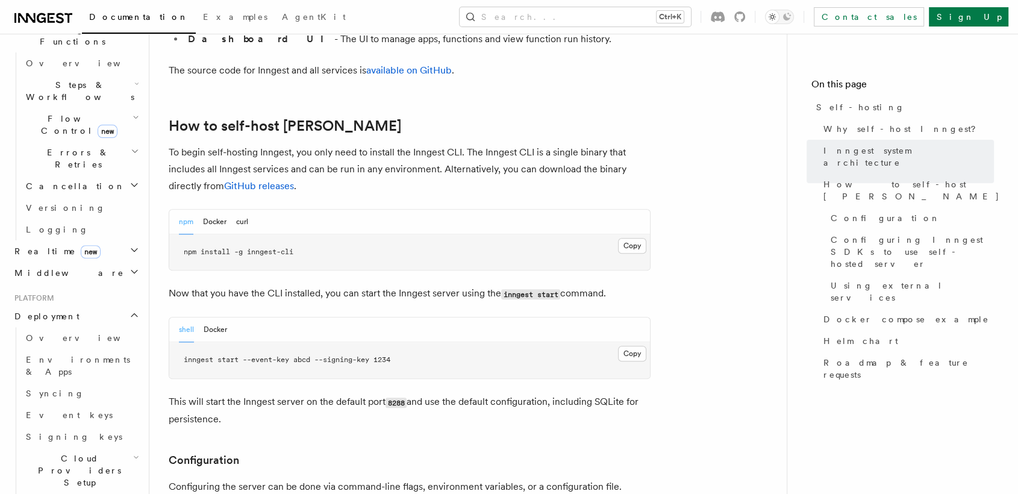
scroll to position [1187, 0]
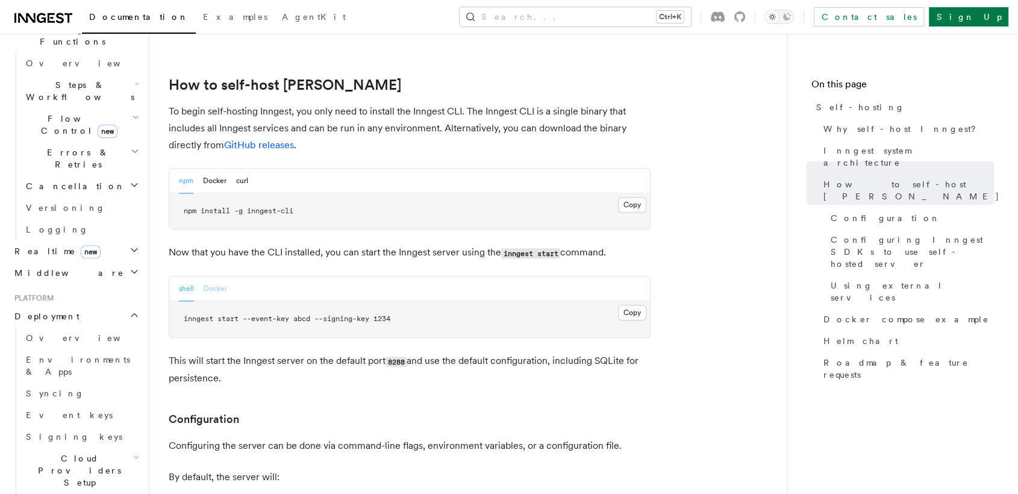
click at [220, 277] on button "Docker" at bounding box center [215, 289] width 23 height 25
click at [189, 277] on button "shell" at bounding box center [186, 289] width 15 height 25
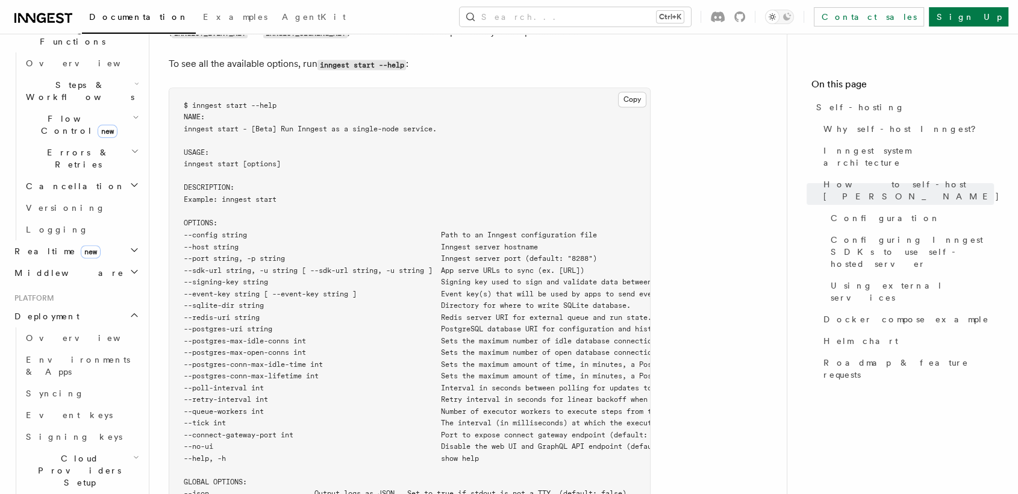
scroll to position [2071, 0]
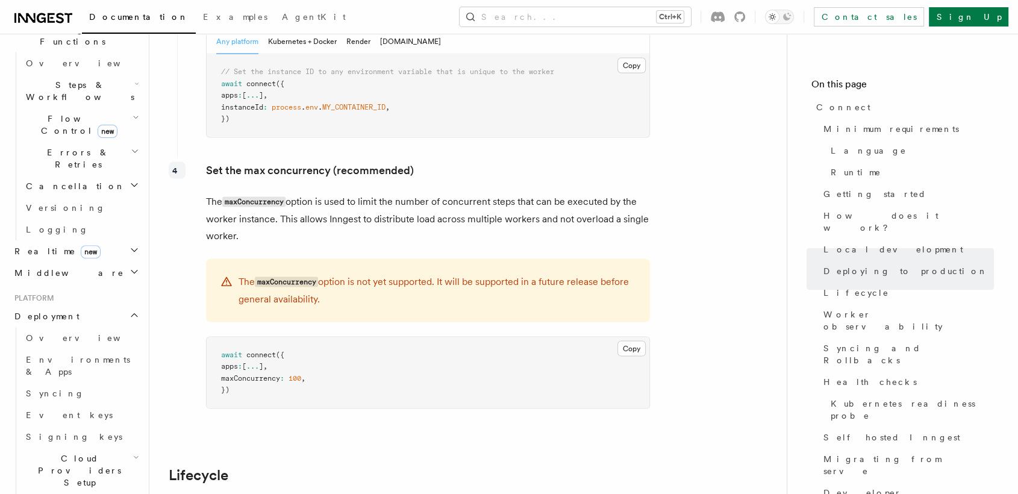
scroll to position [2436, 0]
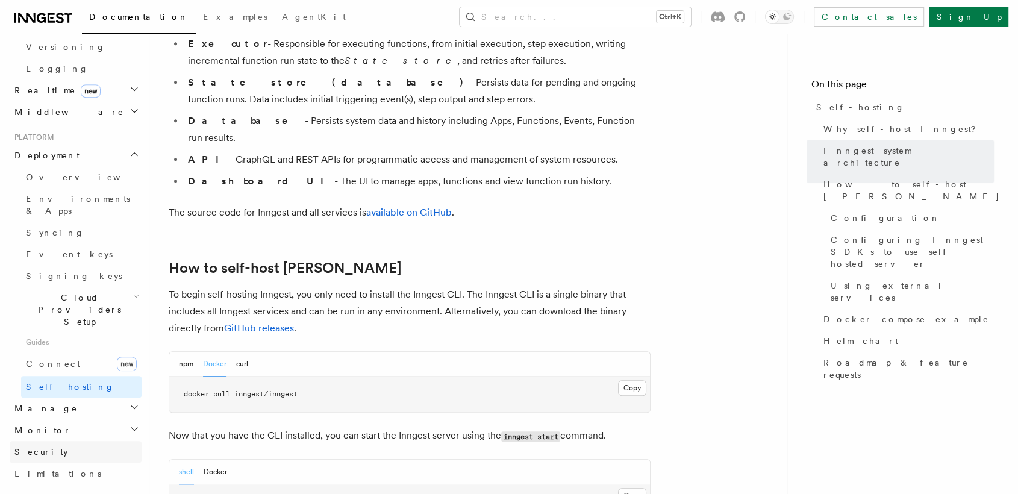
scroll to position [537, 0]
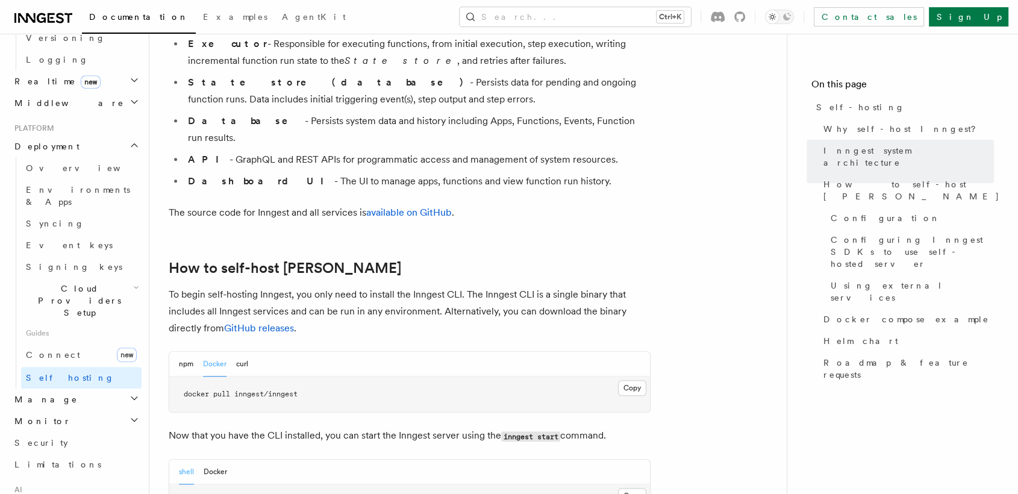
click at [116, 410] on h2 "Monitor" at bounding box center [76, 421] width 132 height 22
click at [102, 437] on span "Observability & metrics" at bounding box center [88, 449] width 124 height 24
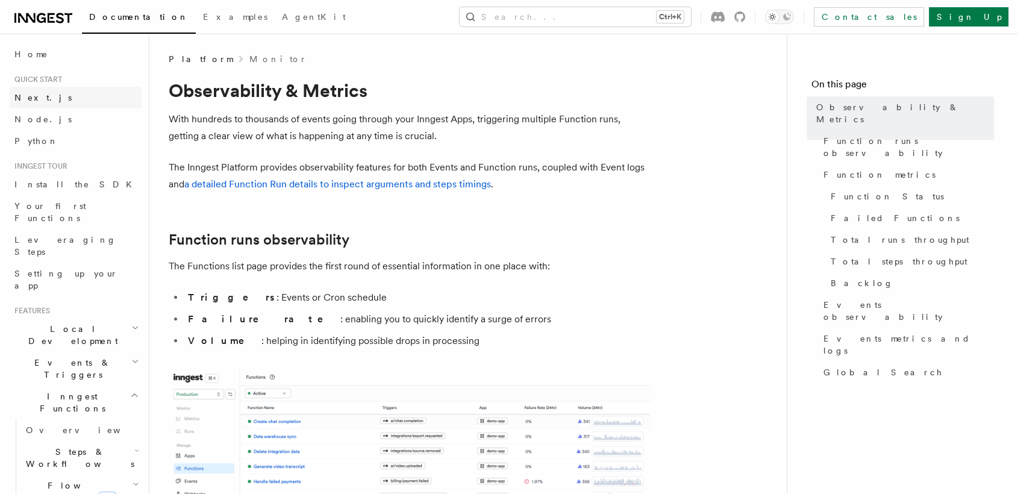
click at [31, 101] on span "Next.js" at bounding box center [42, 98] width 57 height 10
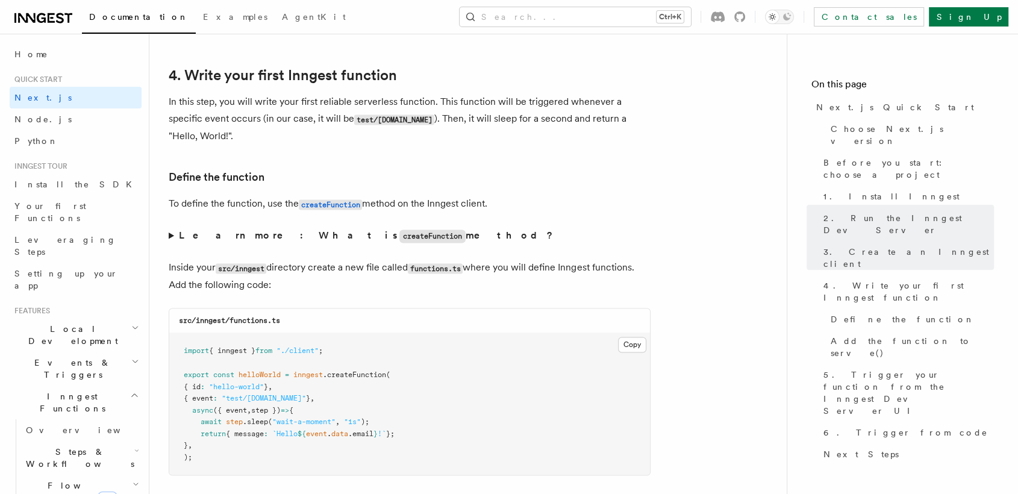
scroll to position [2021, 0]
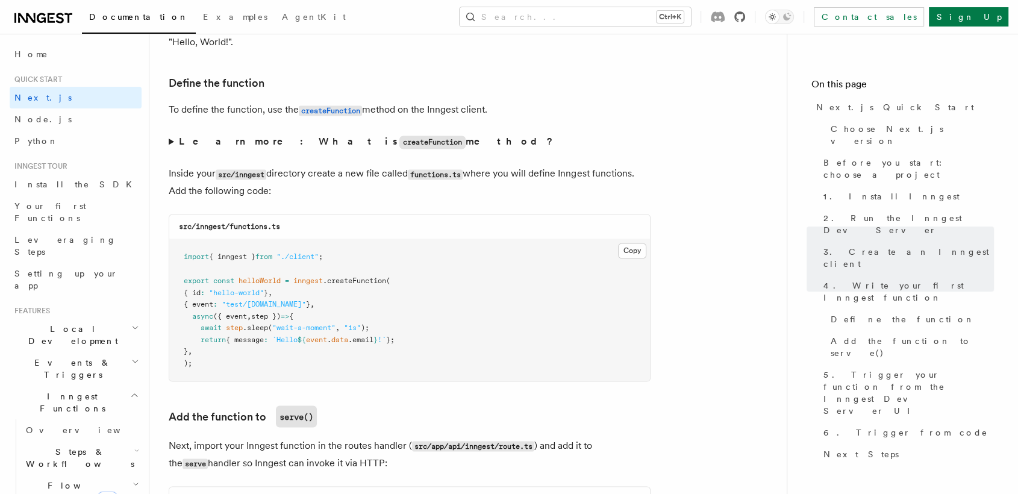
click at [745, 16] on icon at bounding box center [739, 16] width 11 height 11
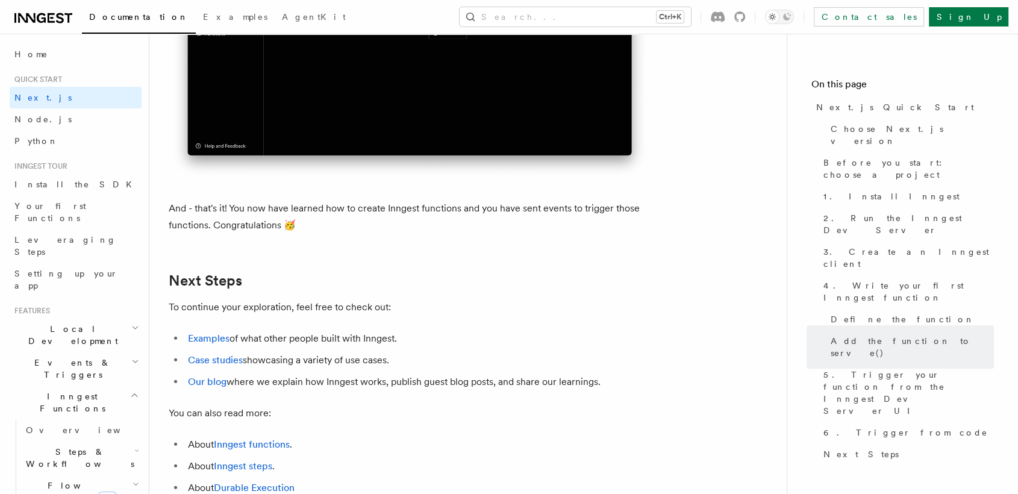
scroll to position [7323, 0]
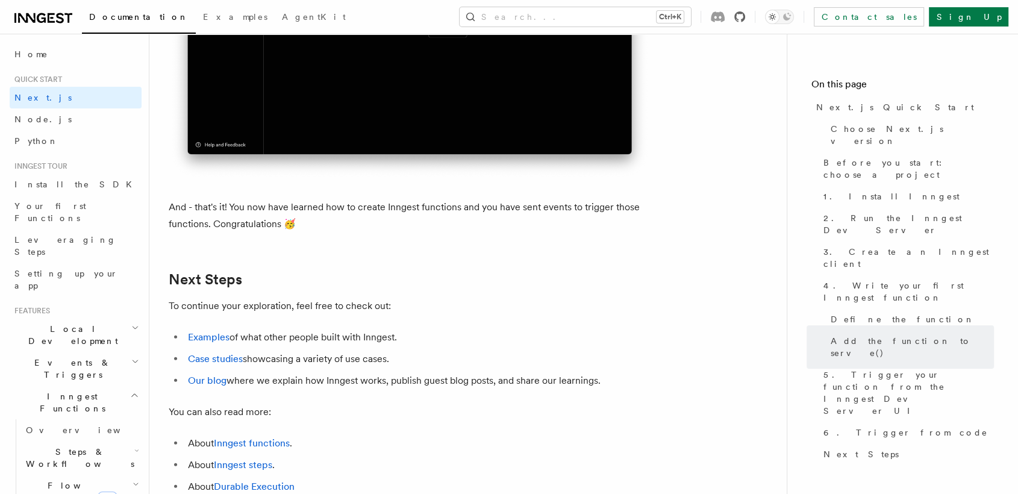
click at [745, 11] on icon at bounding box center [739, 16] width 11 height 11
click at [70, 444] on span "Steps & Workflows" at bounding box center [77, 458] width 113 height 24
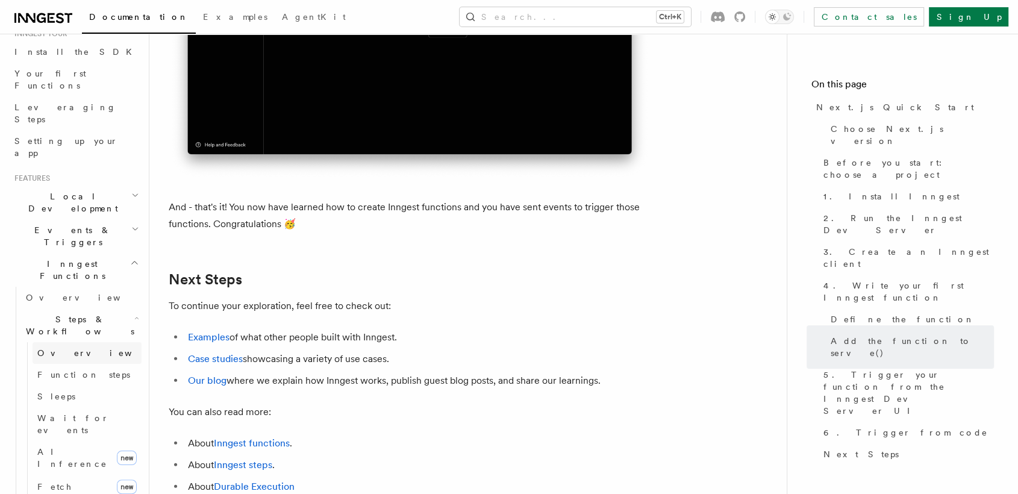
scroll to position [134, 0]
click at [62, 347] on span "Overview" at bounding box center [99, 352] width 124 height 10
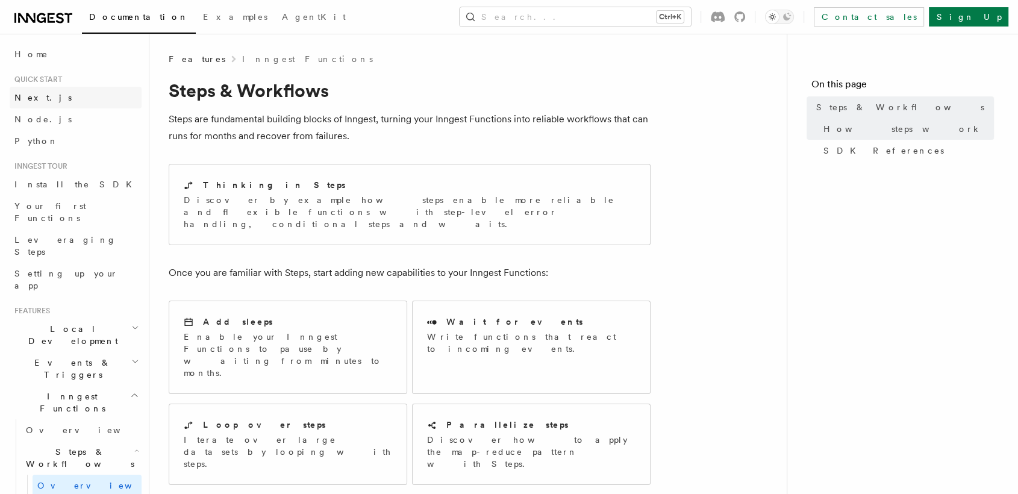
click at [51, 98] on link "Next.js" at bounding box center [76, 98] width 132 height 22
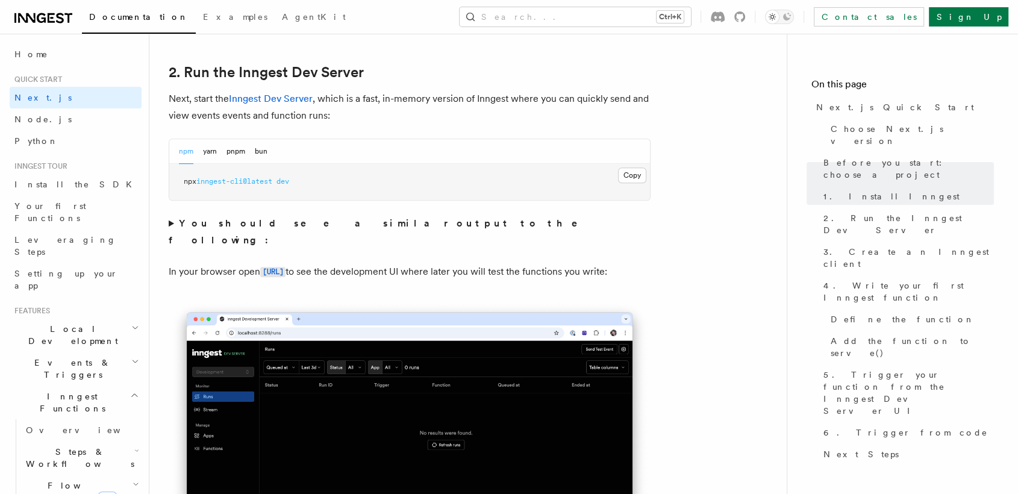
scroll to position [839, 0]
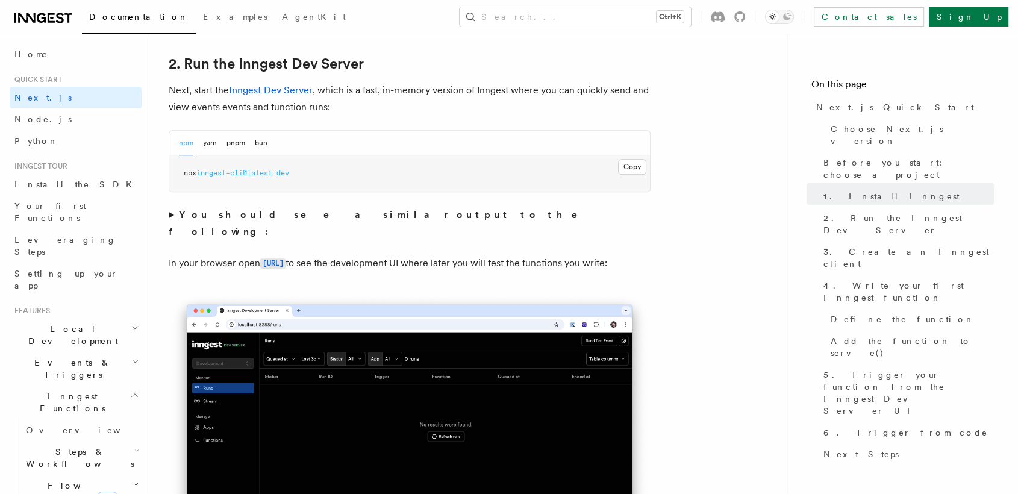
click at [284, 211] on strong "You should see a similar output to the following:" at bounding box center [382, 223] width 426 height 28
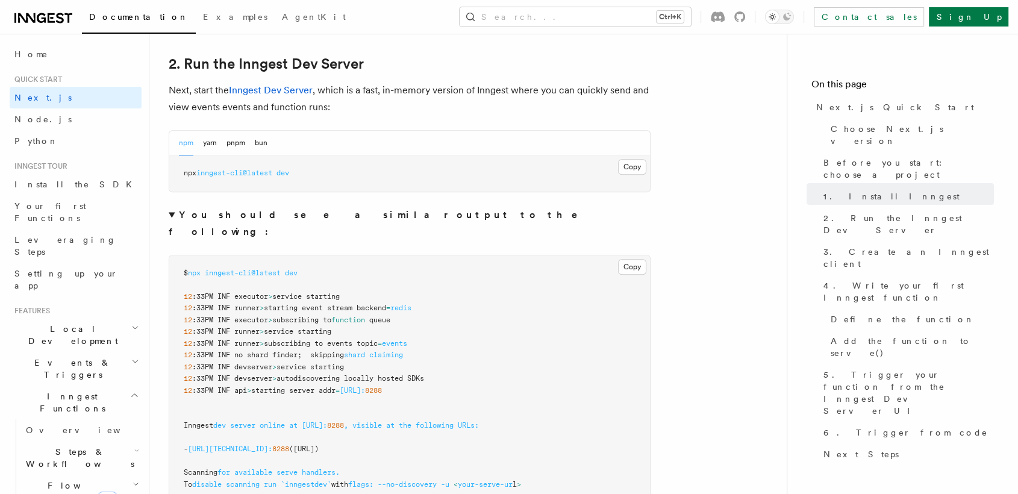
click at [284, 211] on strong "You should see a similar output to the following:" at bounding box center [382, 223] width 426 height 28
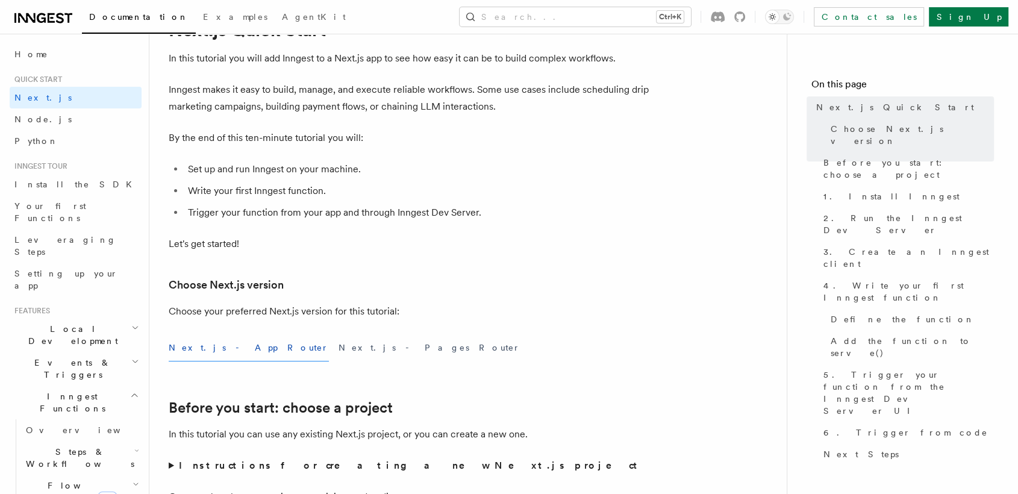
scroll to position [89, 0]
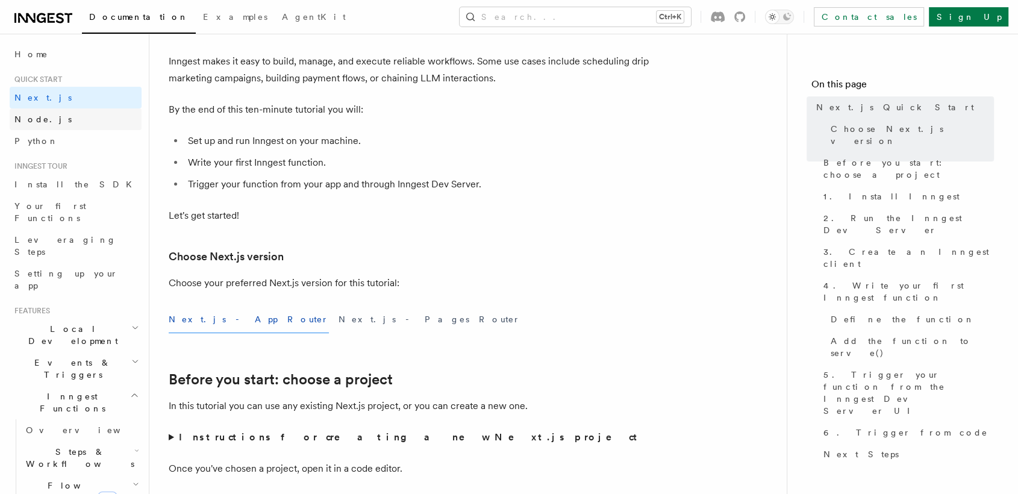
click at [83, 125] on link "Node.js" at bounding box center [76, 119] width 132 height 22
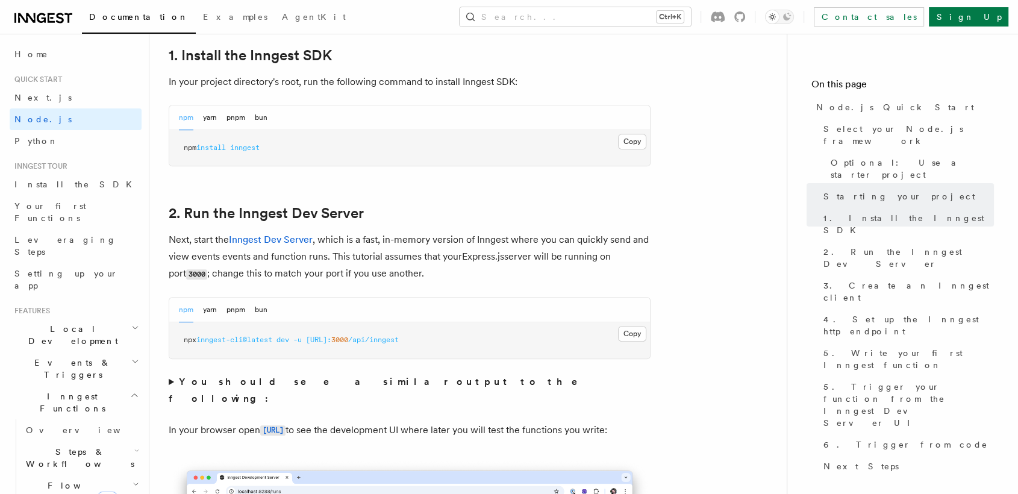
scroll to position [786, 0]
click at [265, 377] on strong "You should see a similar output to the following:" at bounding box center [382, 389] width 426 height 28
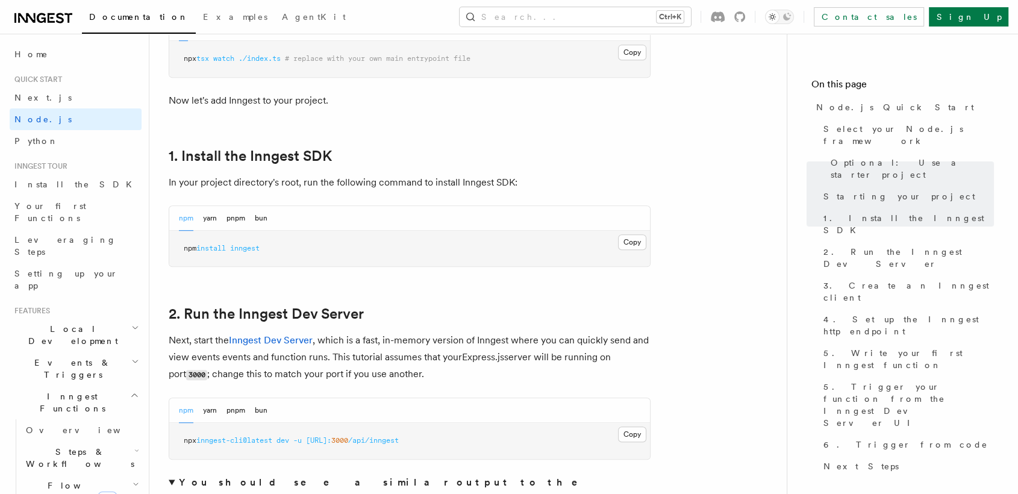
scroll to position [705, 0]
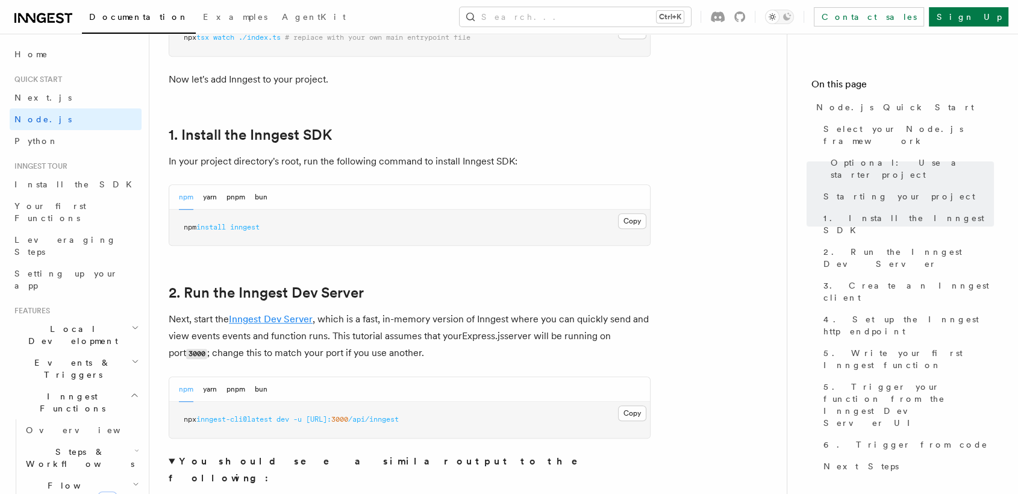
click at [304, 317] on link "Inngest Dev Server" at bounding box center [271, 318] width 84 height 11
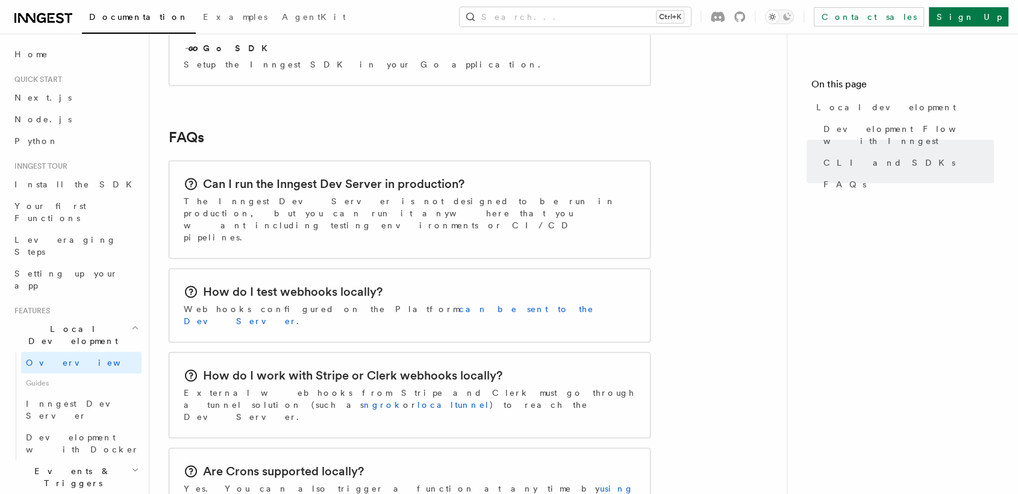
scroll to position [1794, 0]
click at [111, 433] on span "Development with Docker" at bounding box center [82, 444] width 113 height 22
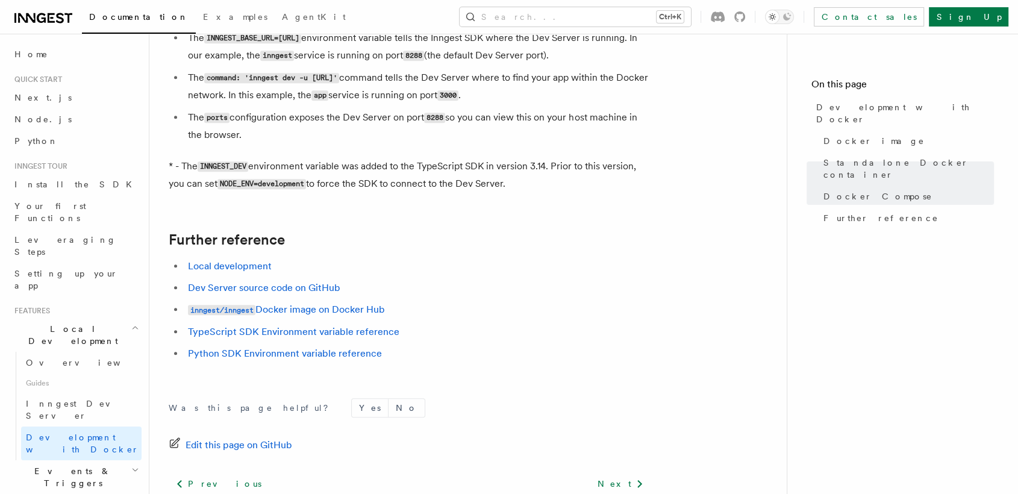
scroll to position [1174, 0]
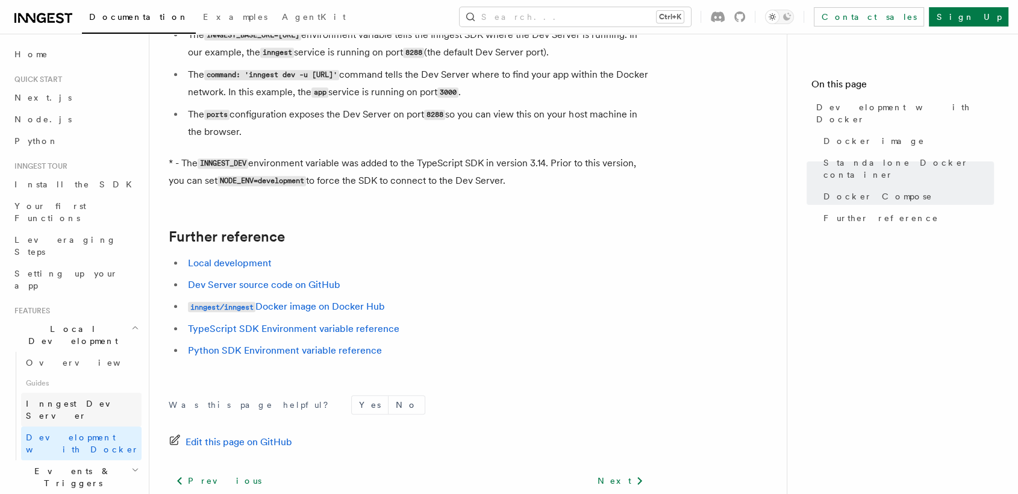
click at [89, 399] on span "Inngest Dev Server" at bounding box center [77, 410] width 103 height 22
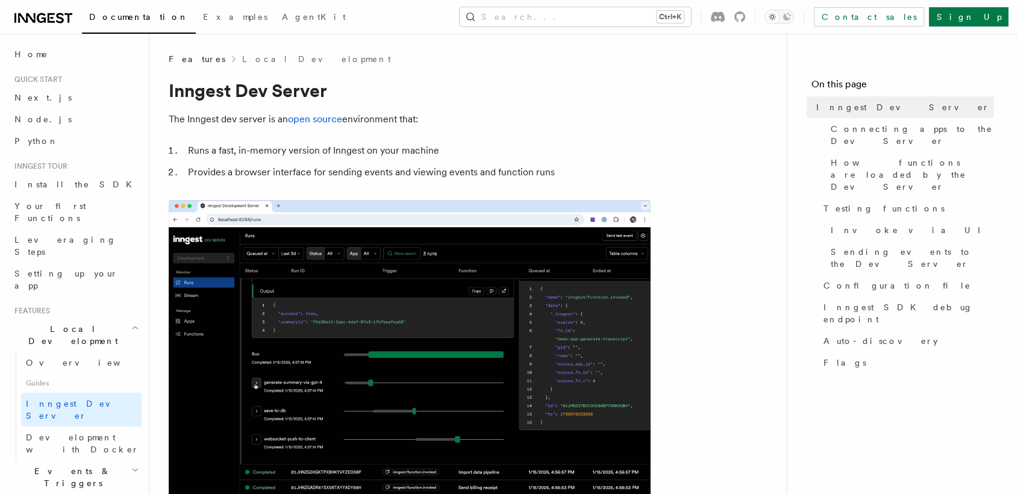
click at [325, 125] on p "The Inngest dev server is an open source environment that:" at bounding box center [410, 119] width 482 height 17
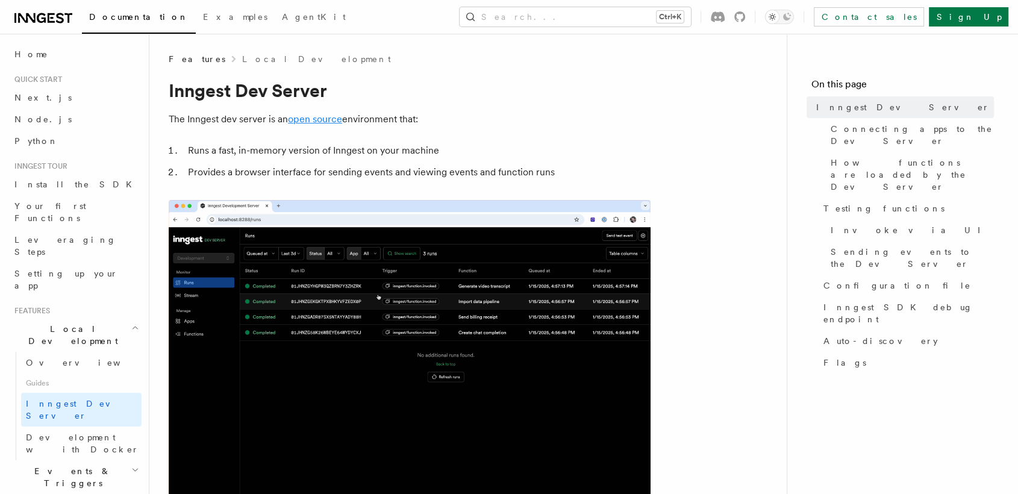
click at [324, 119] on link "open source" at bounding box center [315, 118] width 54 height 11
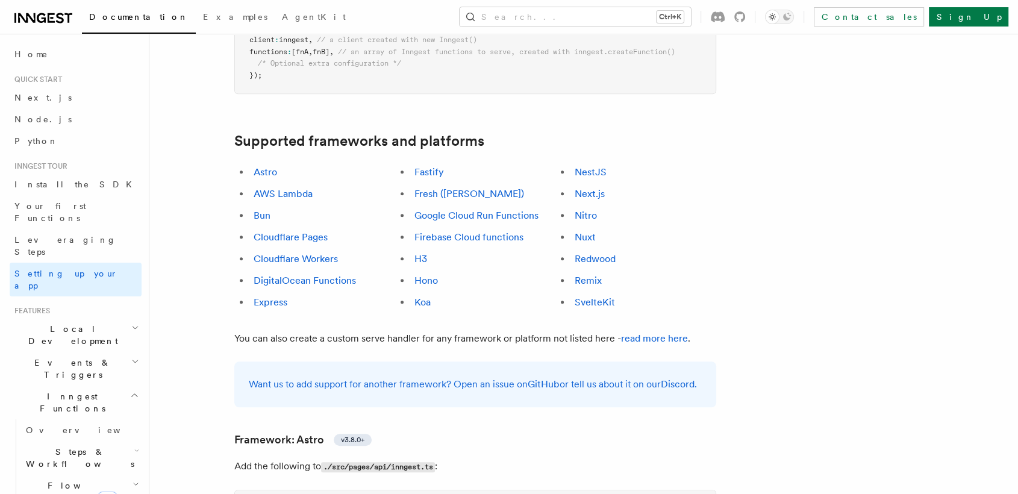
scroll to position [651, 0]
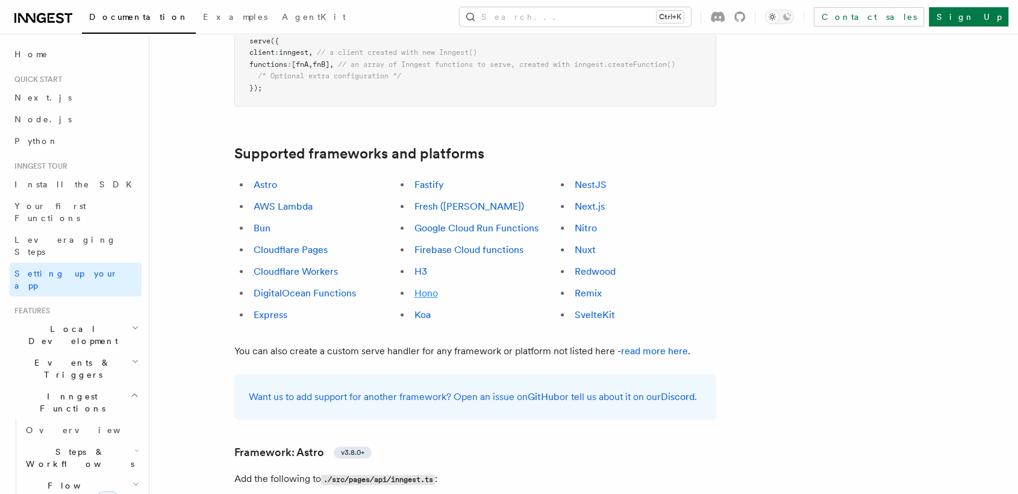
click at [429, 287] on link "Hono" at bounding box center [425, 292] width 23 height 11
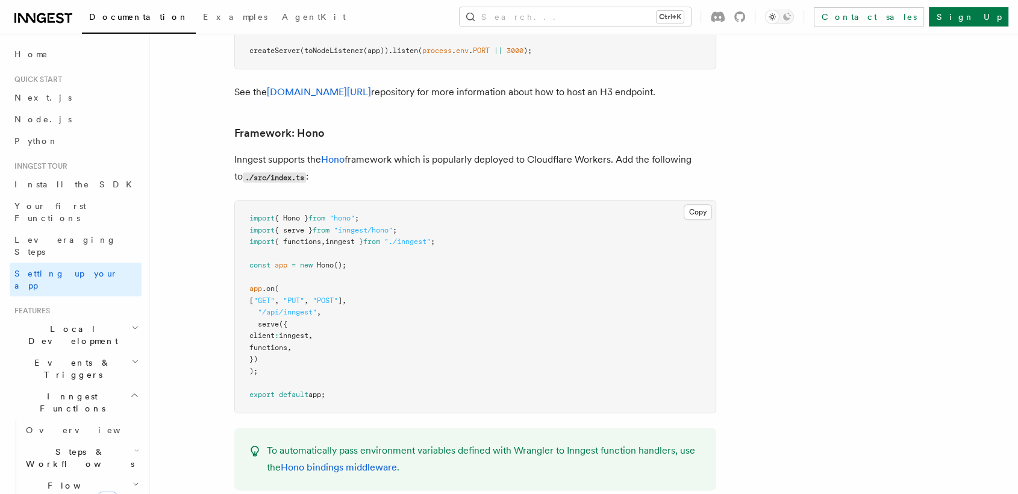
scroll to position [5876, 0]
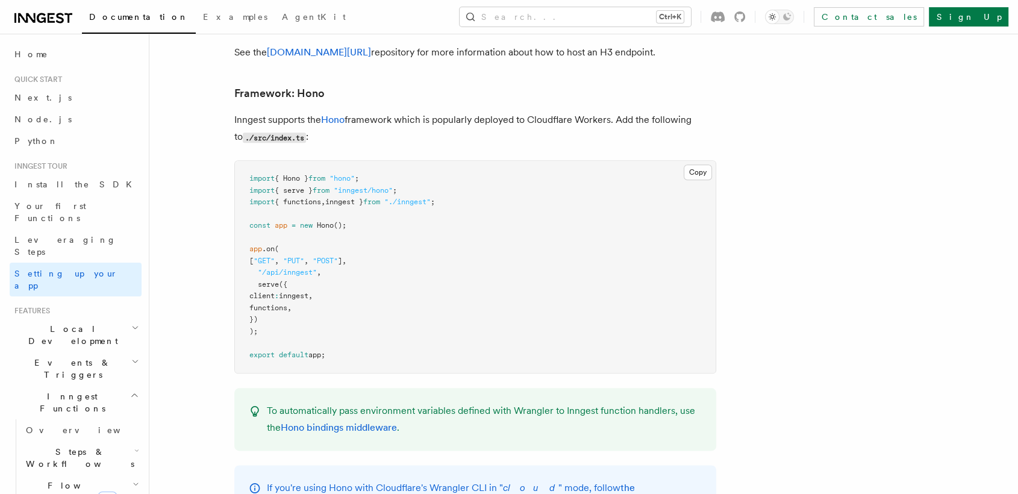
click at [72, 480] on span "Flow Control new" at bounding box center [76, 492] width 111 height 24
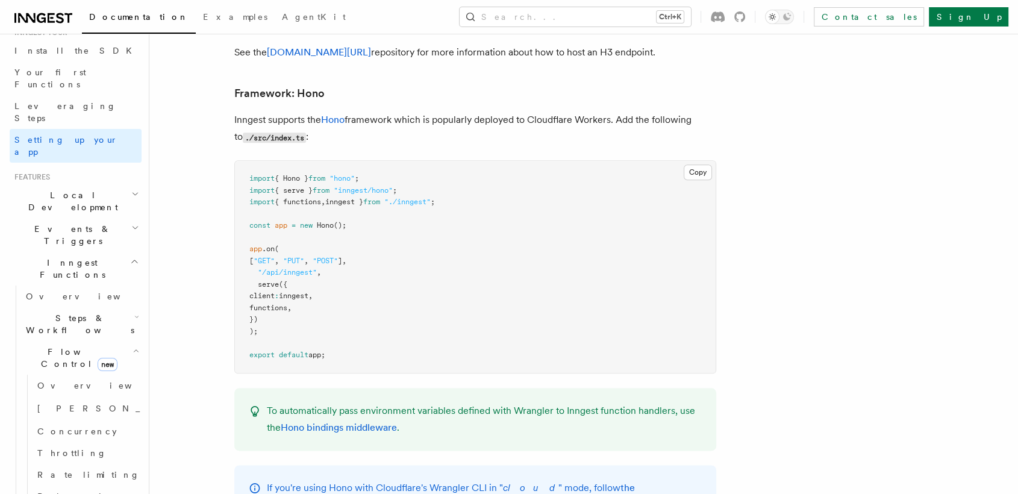
scroll to position [143, 0]
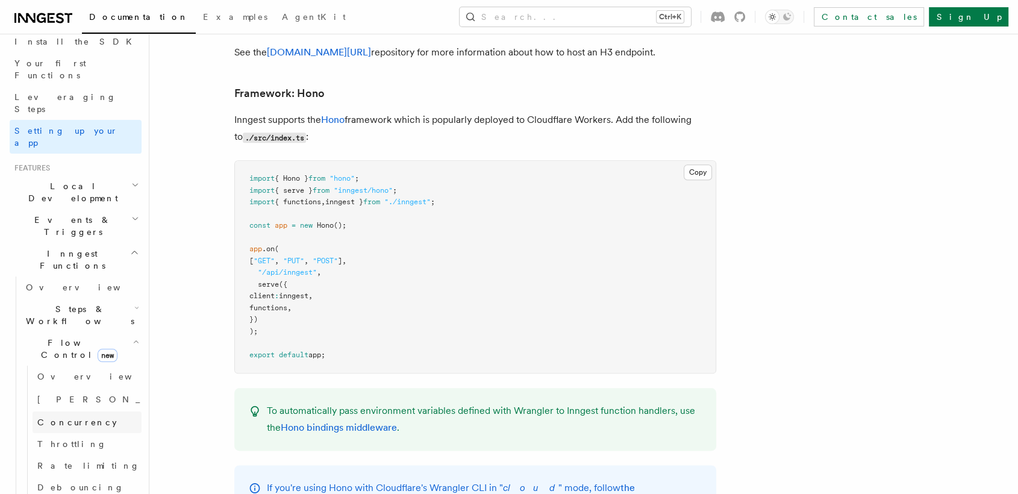
click at [64, 418] on span "Concurrency" at bounding box center [77, 423] width 80 height 10
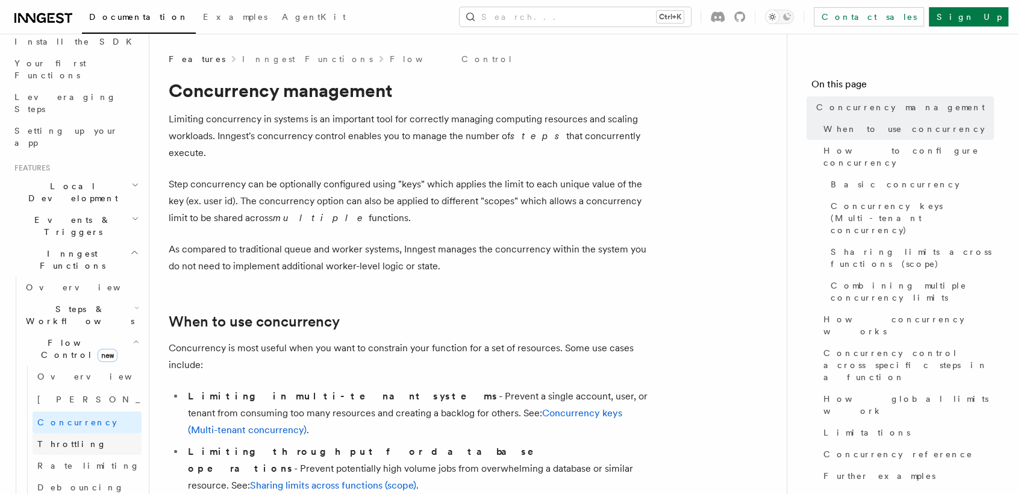
click at [63, 439] on span "Throttling" at bounding box center [71, 444] width 69 height 10
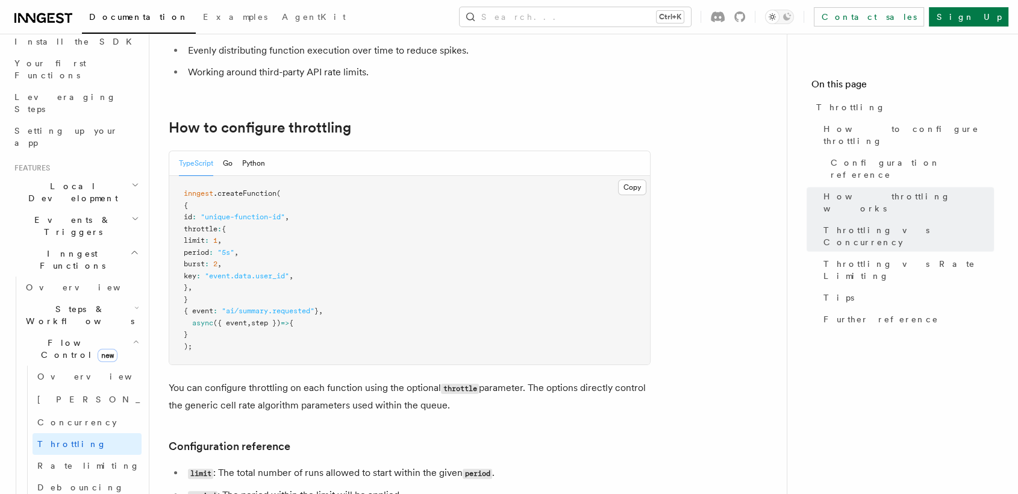
scroll to position [70, 0]
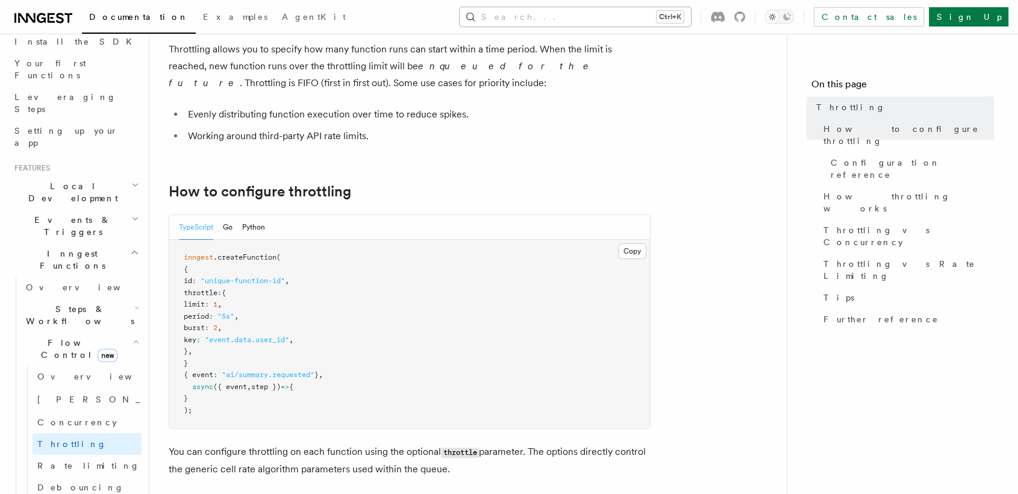
click at [680, 24] on button "Search... Ctrl+K" at bounding box center [575, 16] width 231 height 19
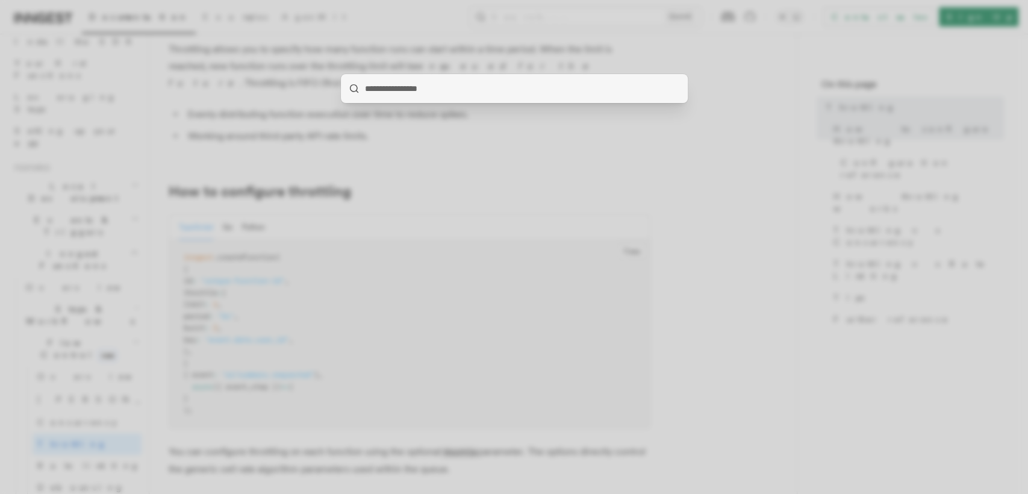
click at [557, 164] on div at bounding box center [514, 247] width 1028 height 494
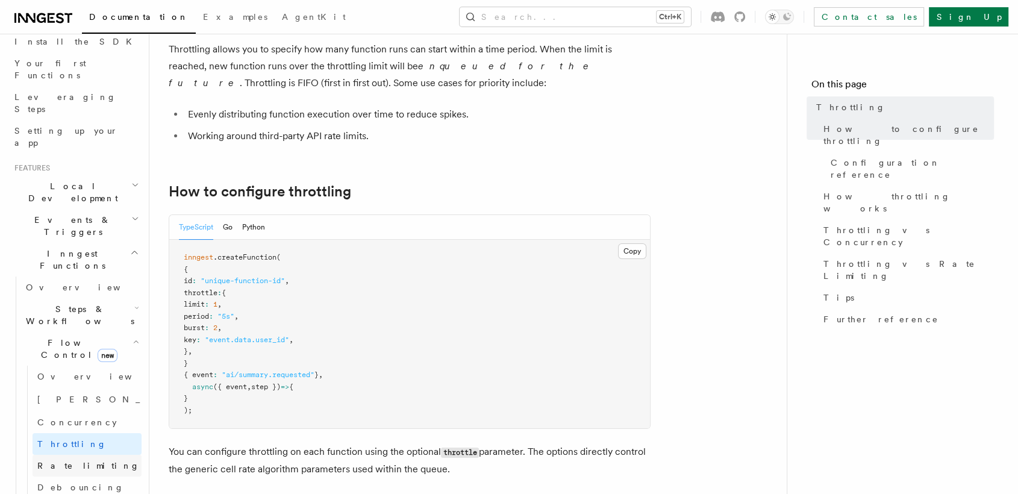
scroll to position [624, 0]
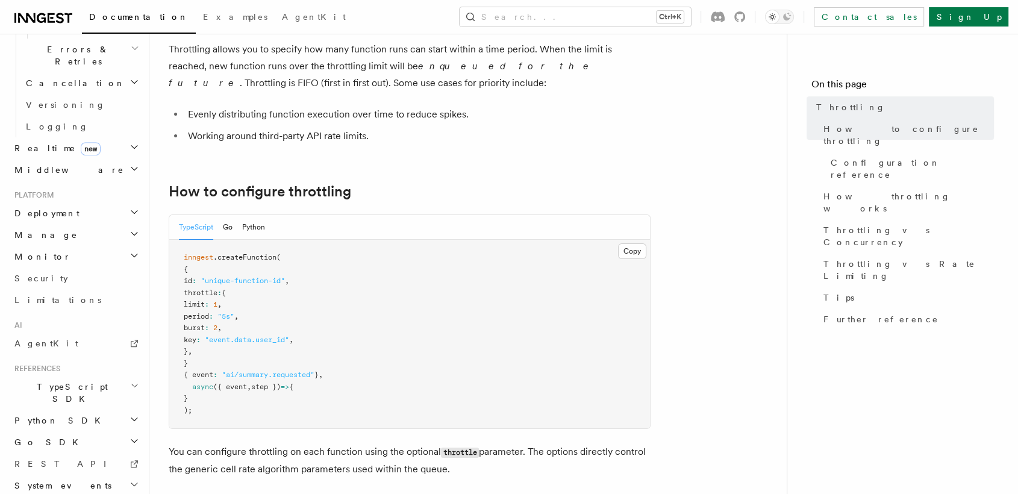
click at [75, 376] on h2 "TypeScript SDK" at bounding box center [76, 393] width 132 height 34
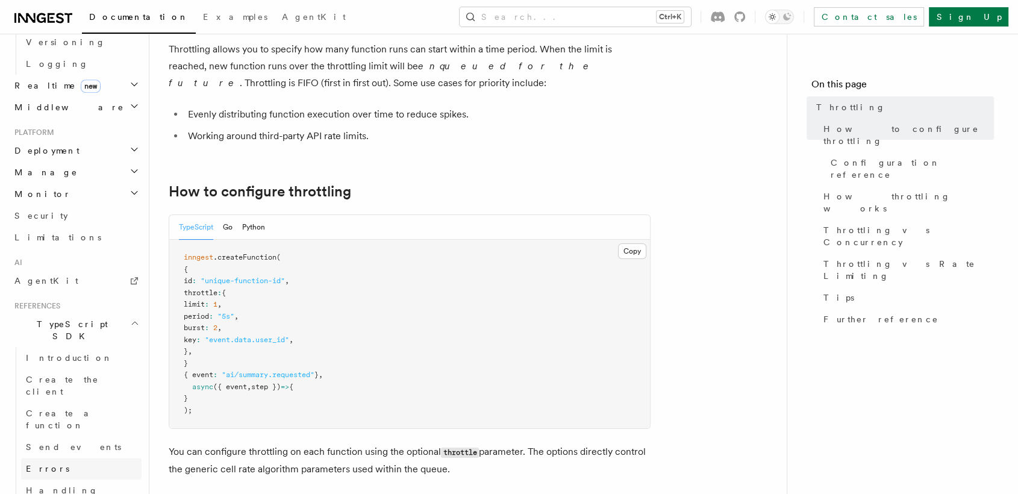
scroll to position [700, 0]
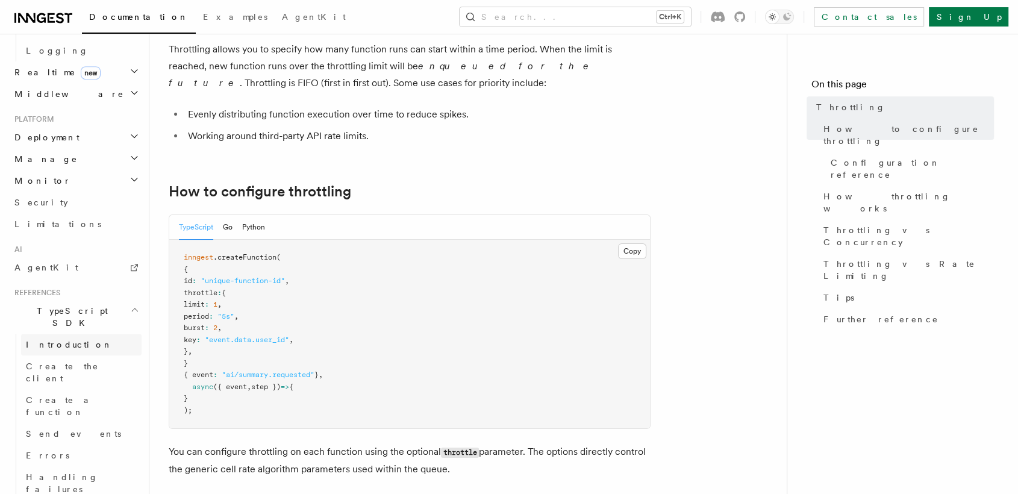
click at [74, 334] on link "Introduction" at bounding box center [81, 345] width 120 height 22
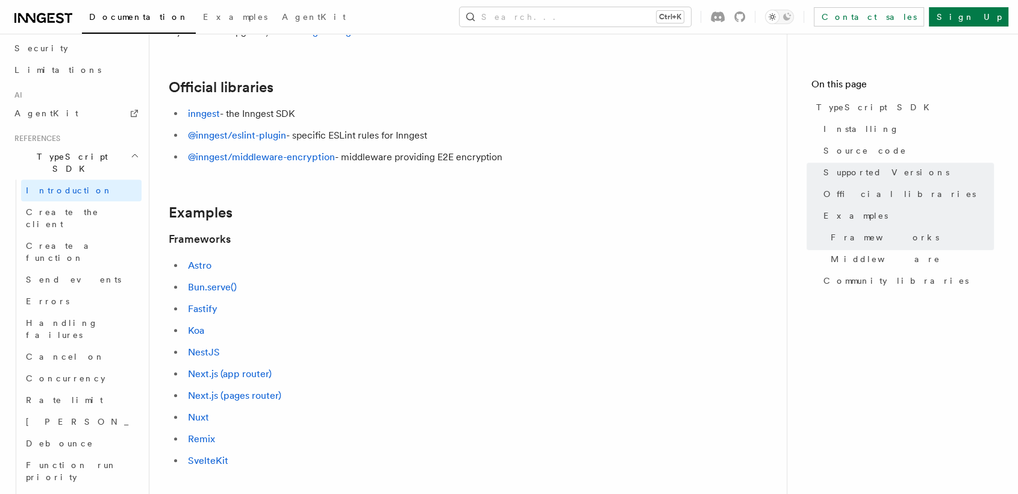
scroll to position [419, 0]
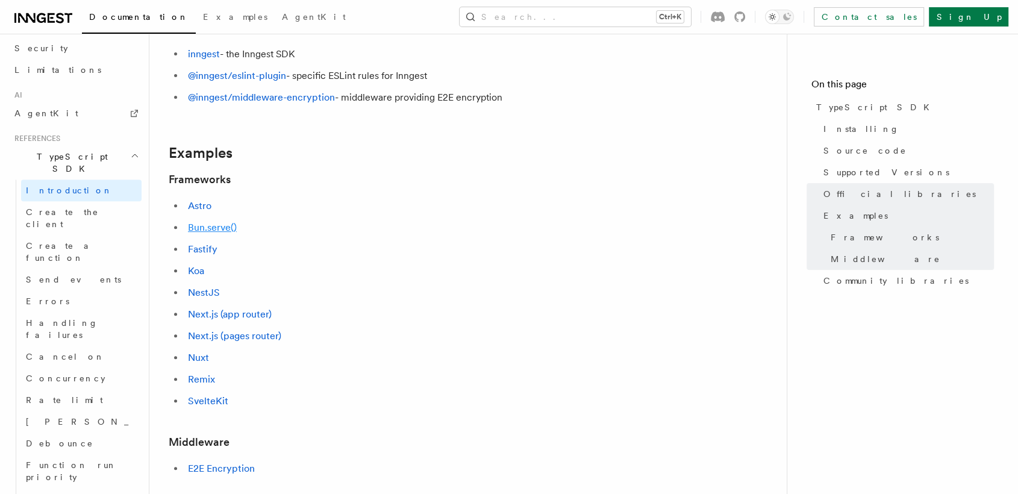
click at [232, 230] on link "Bun.serve()" at bounding box center [212, 227] width 49 height 11
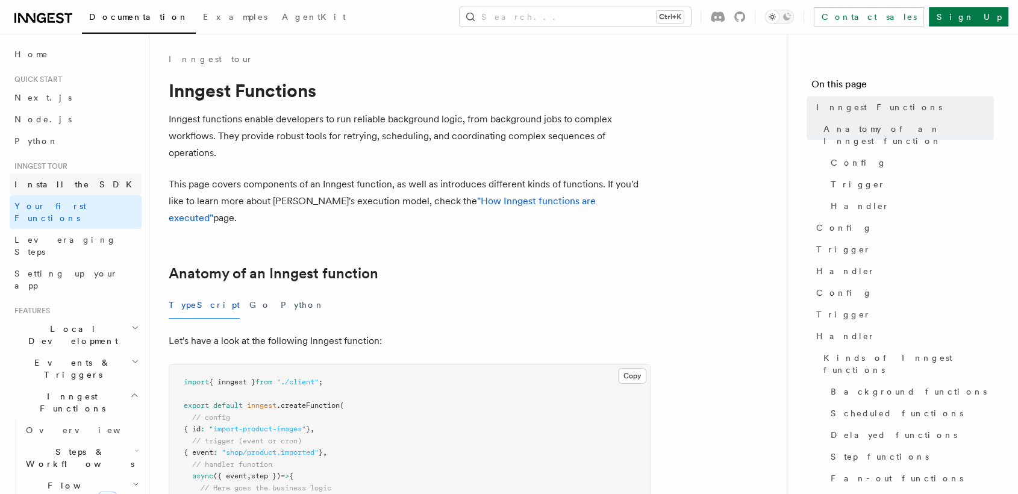
click at [79, 189] on link "Install the SDK" at bounding box center [76, 185] width 132 height 22
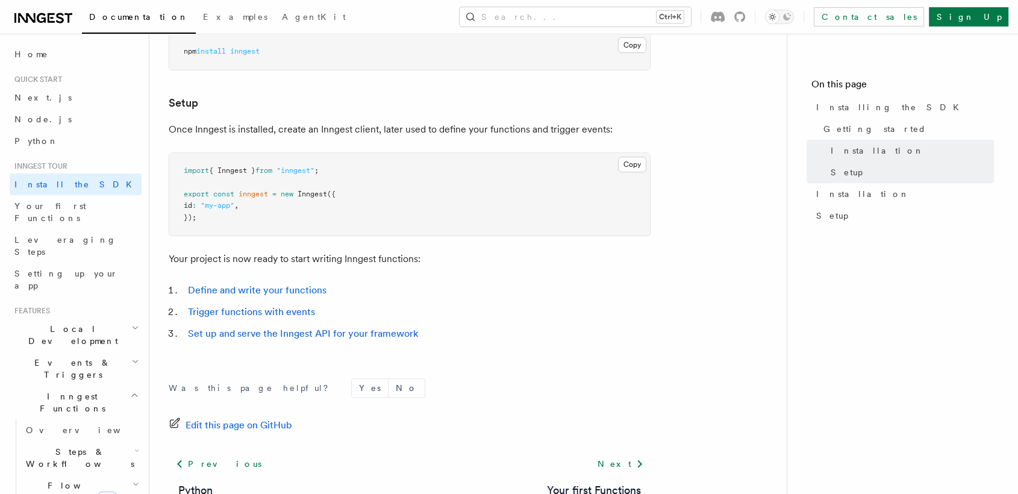
scroll to position [431, 0]
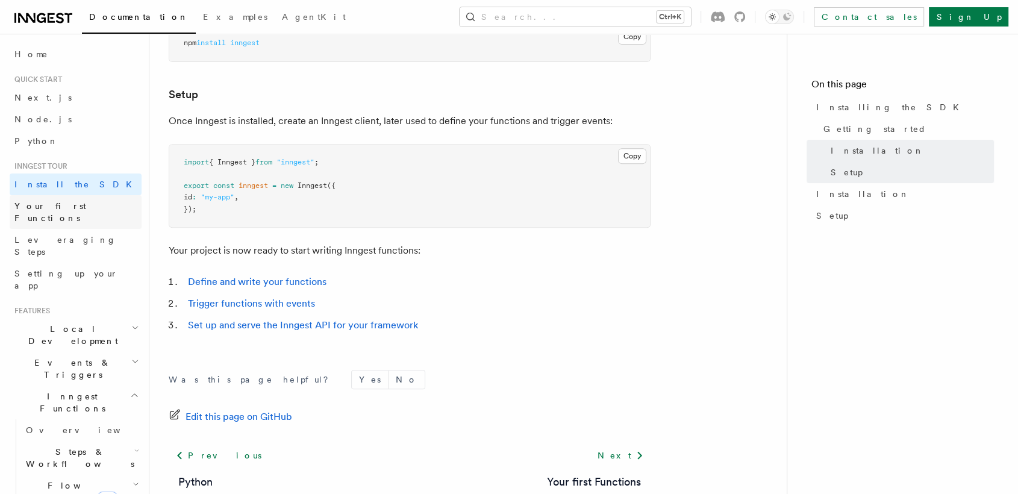
click at [92, 208] on link "Your first Functions" at bounding box center [76, 212] width 132 height 34
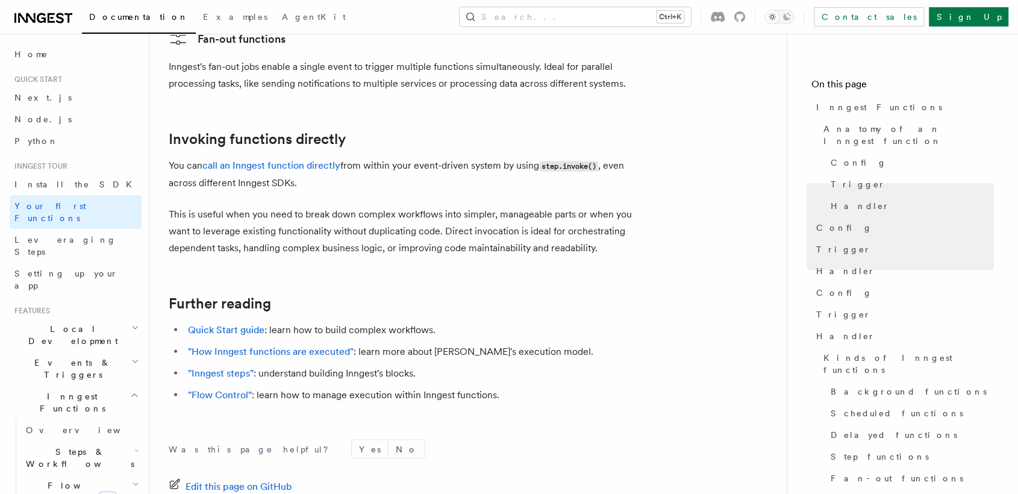
scroll to position [2432, 0]
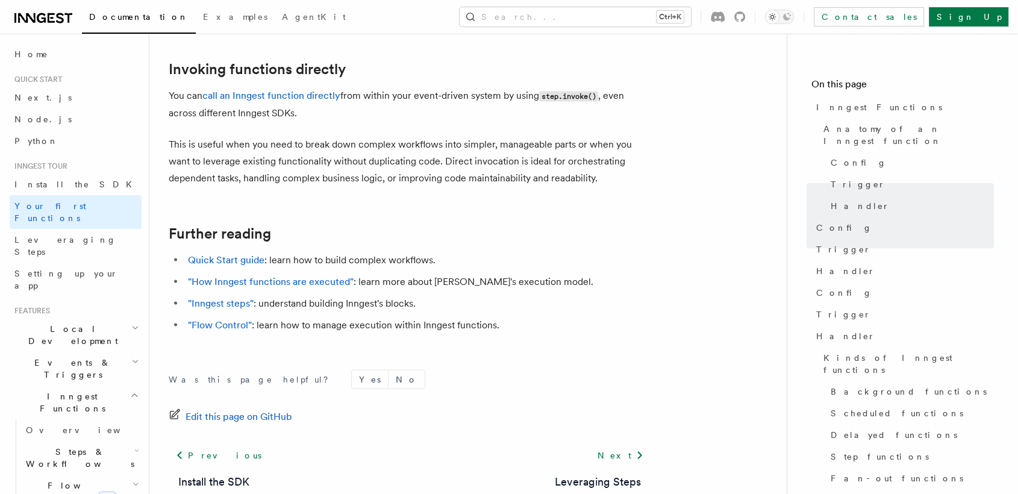
click at [84, 446] on span "Steps & Workflows" at bounding box center [77, 458] width 113 height 24
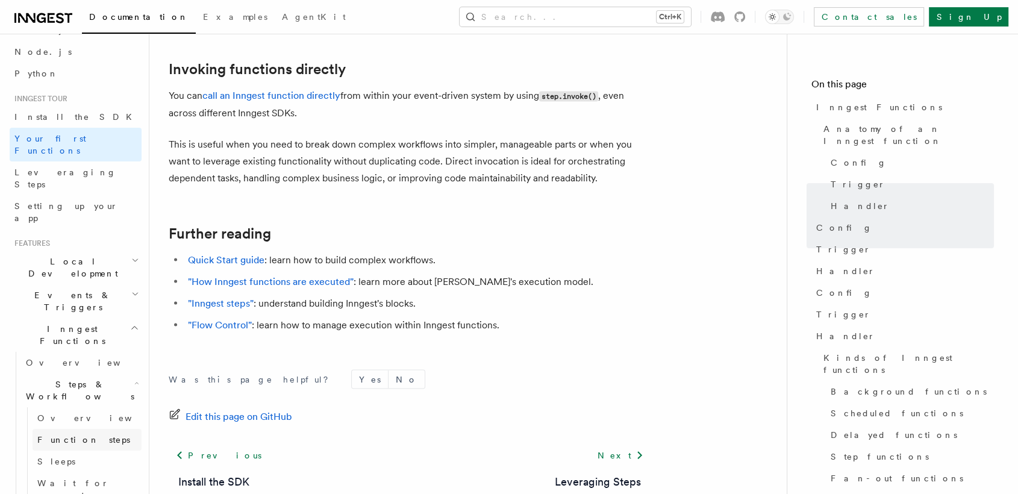
scroll to position [80, 0]
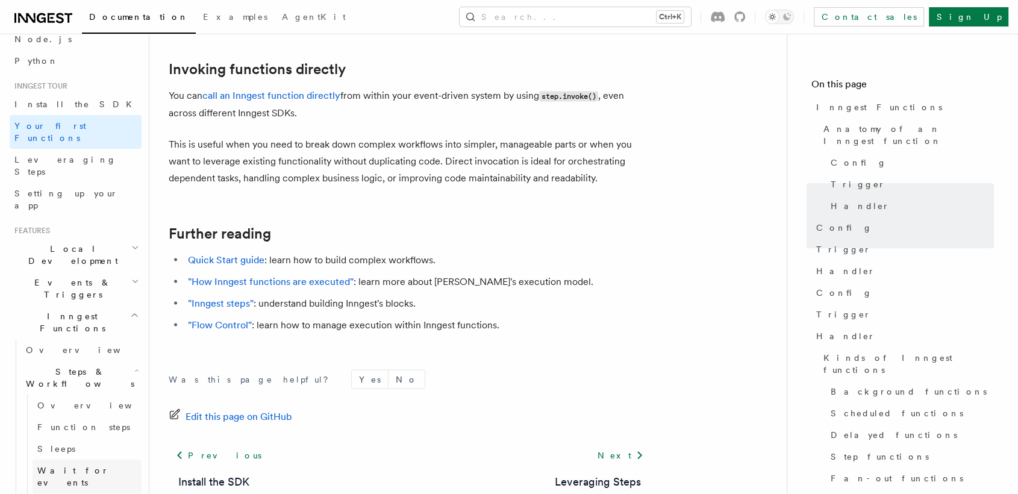
click at [95, 460] on link "Wait for events" at bounding box center [87, 477] width 109 height 34
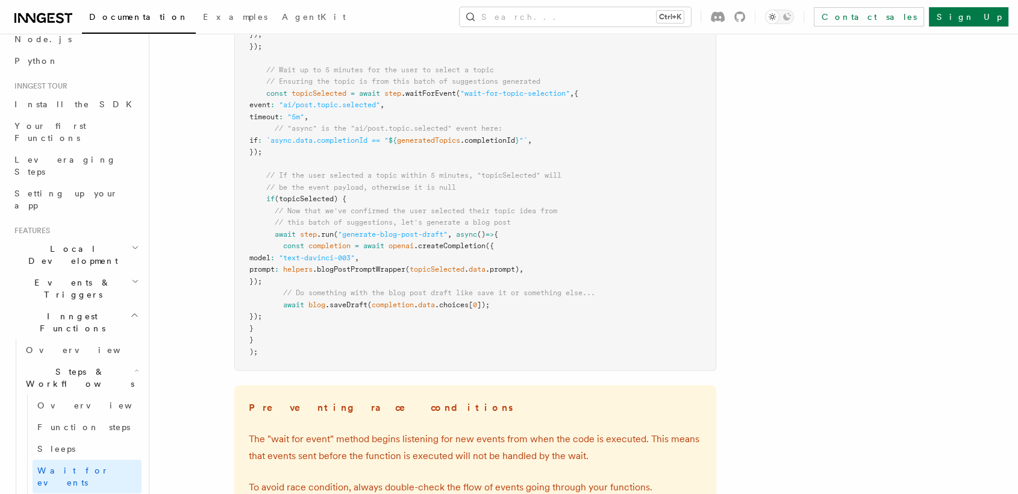
scroll to position [1535, 0]
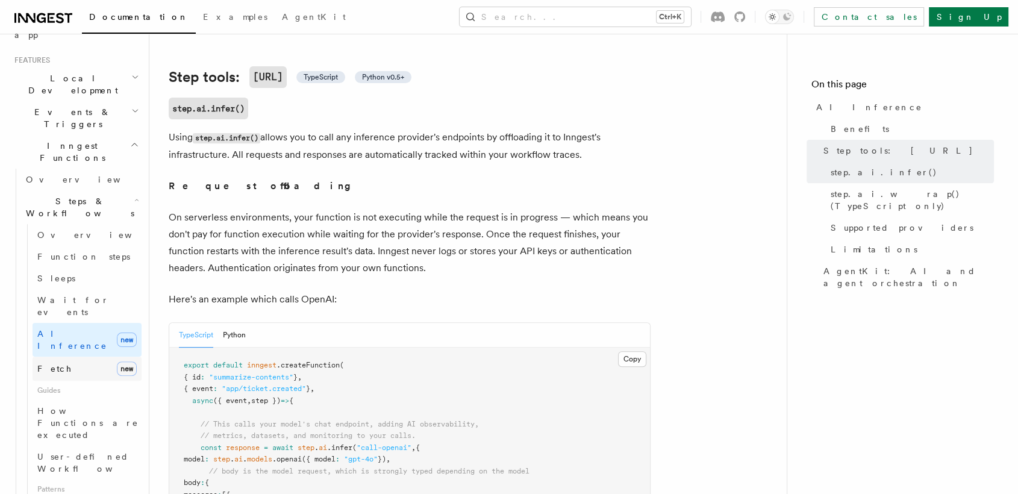
scroll to position [254, 0]
click at [122, 401] on span "How Functions are executed" at bounding box center [89, 419] width 104 height 36
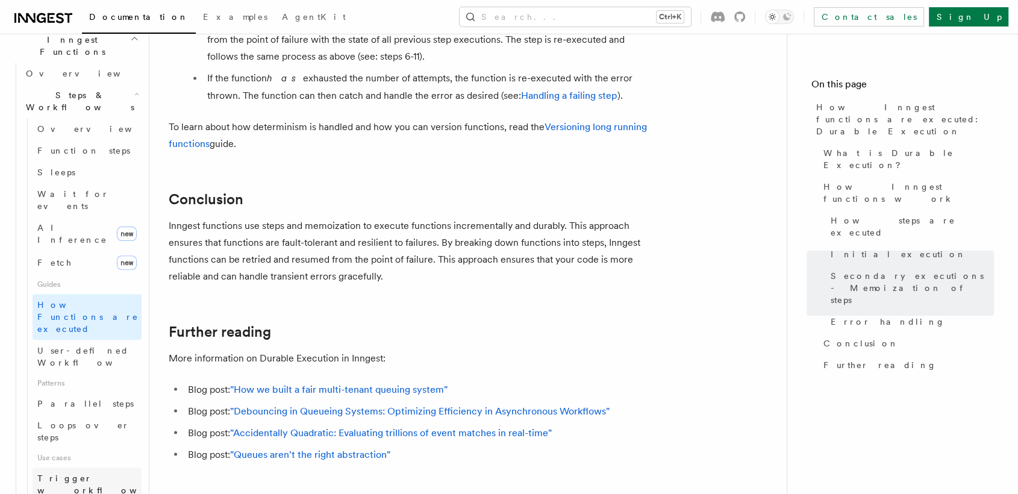
scroll to position [379, 0]
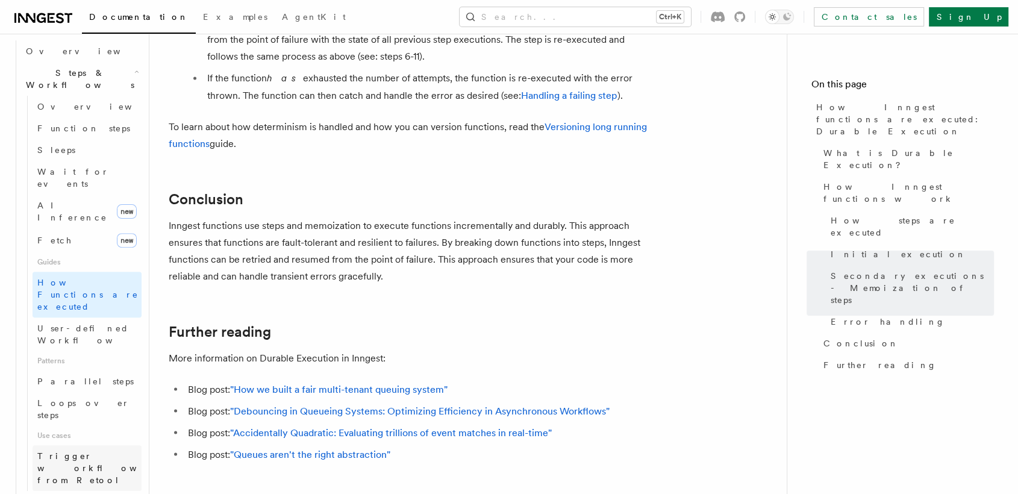
click at [106, 451] on span "Trigger workflows from Retool" at bounding box center [103, 468] width 133 height 34
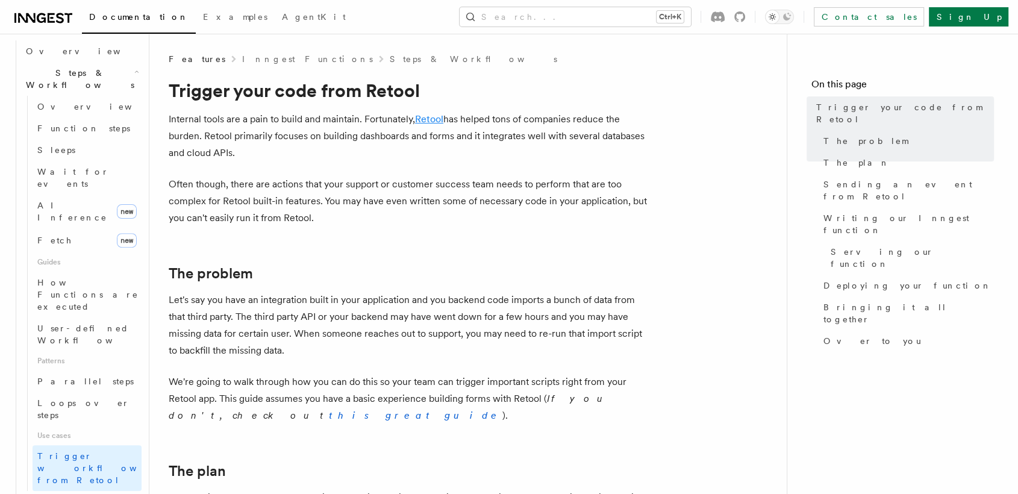
click at [424, 116] on link "Retool" at bounding box center [429, 118] width 28 height 11
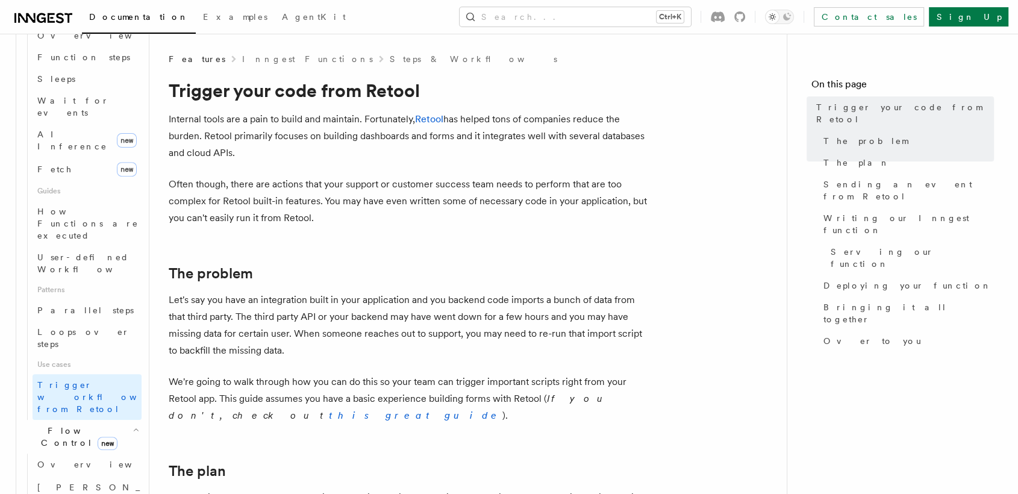
scroll to position [451, 0]
click at [77, 453] on link "Overview" at bounding box center [87, 464] width 109 height 22
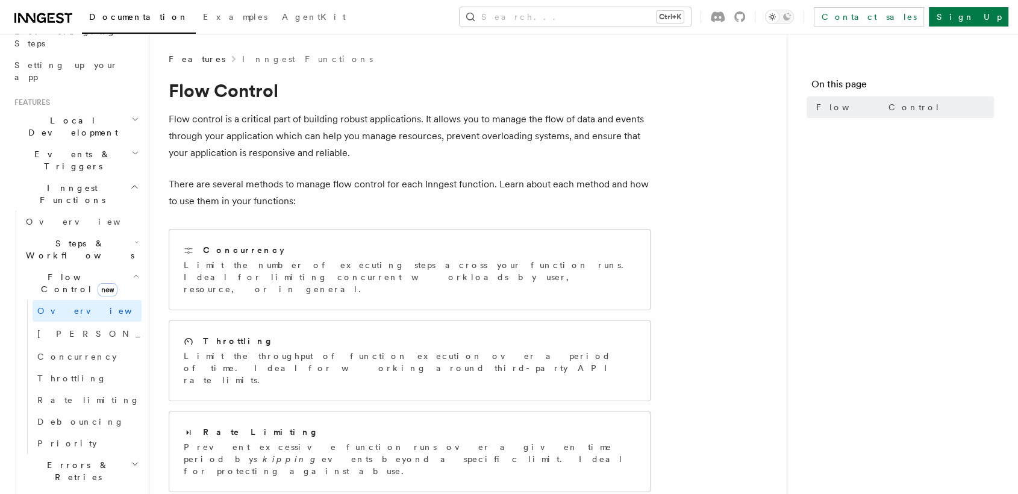
scroll to position [196, 0]
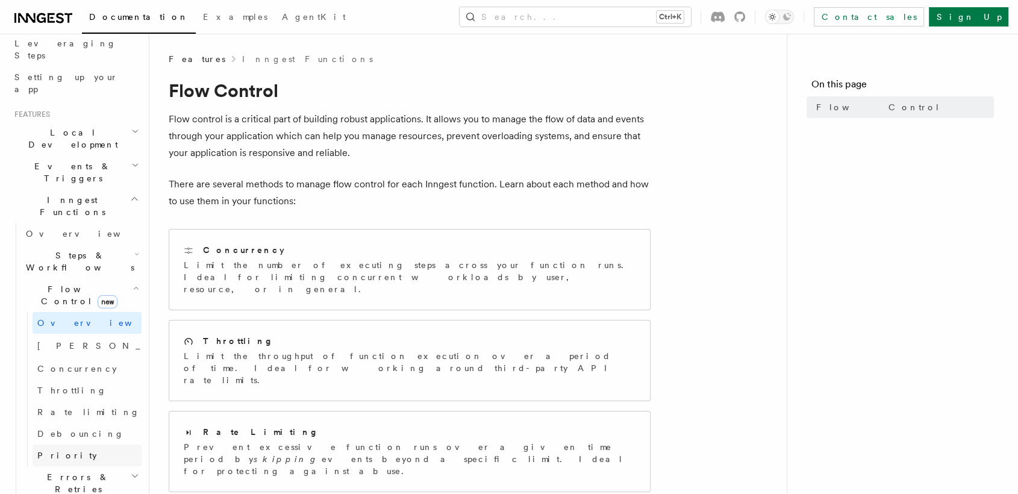
click at [86, 445] on link "Priority" at bounding box center [87, 456] width 109 height 22
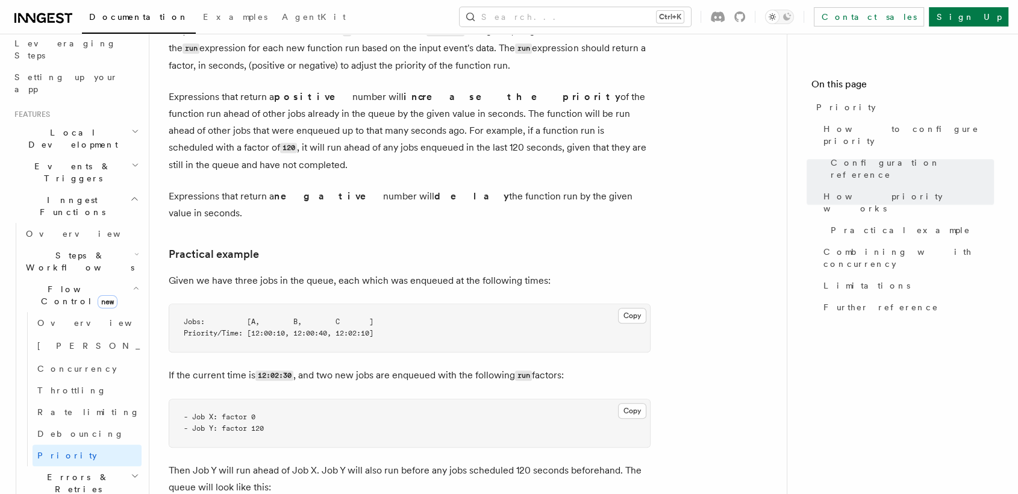
scroll to position [696, 0]
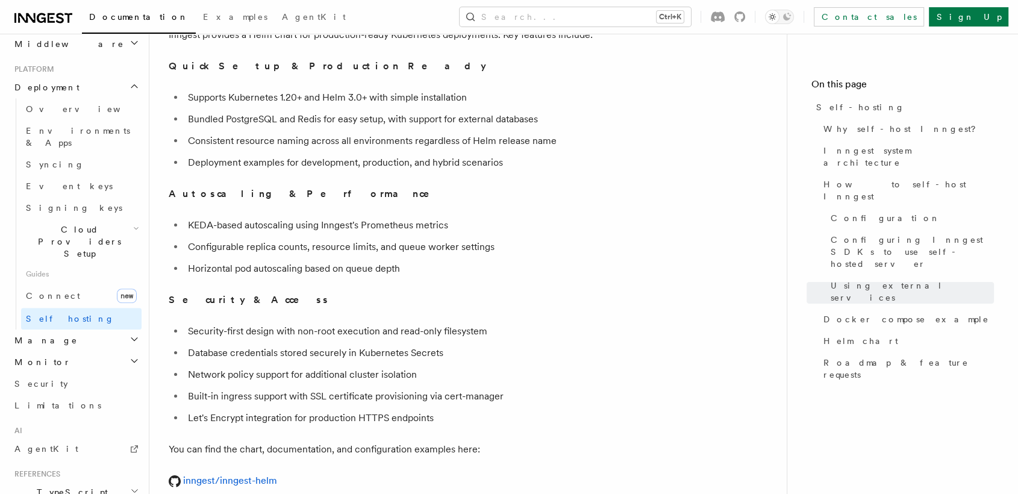
scroll to position [594, 0]
click at [130, 358] on icon "button" at bounding box center [135, 363] width 10 height 10
click at [110, 375] on link "Observability & metrics" at bounding box center [81, 392] width 120 height 34
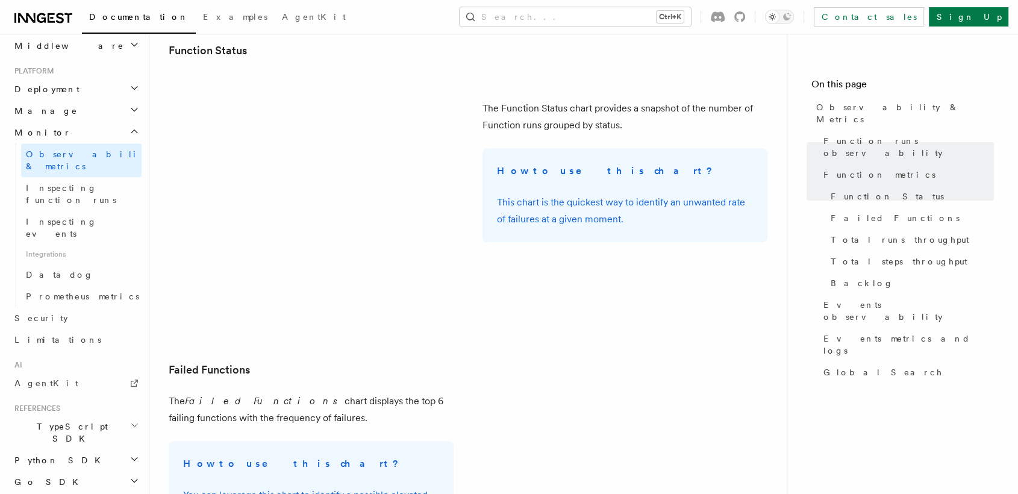
scroll to position [1289, 0]
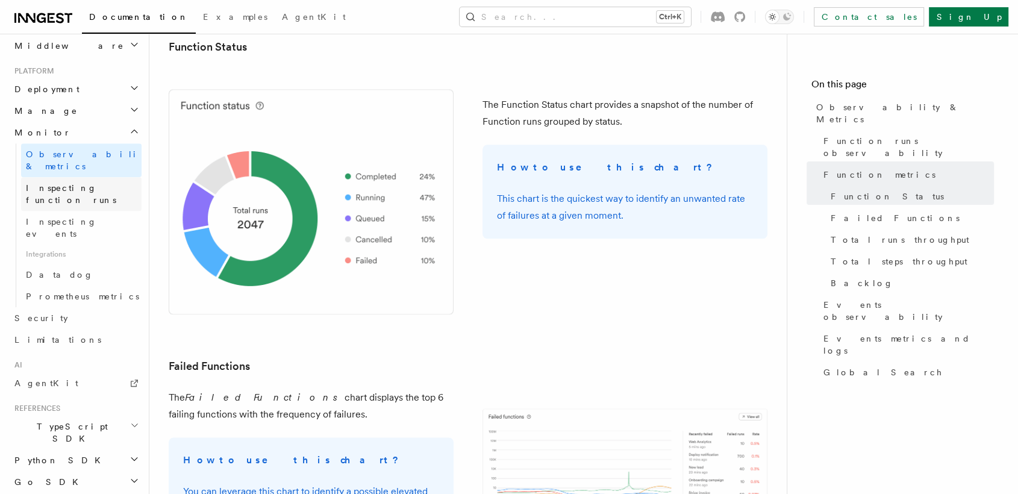
click at [72, 177] on link "Inspecting function runs" at bounding box center [81, 194] width 120 height 34
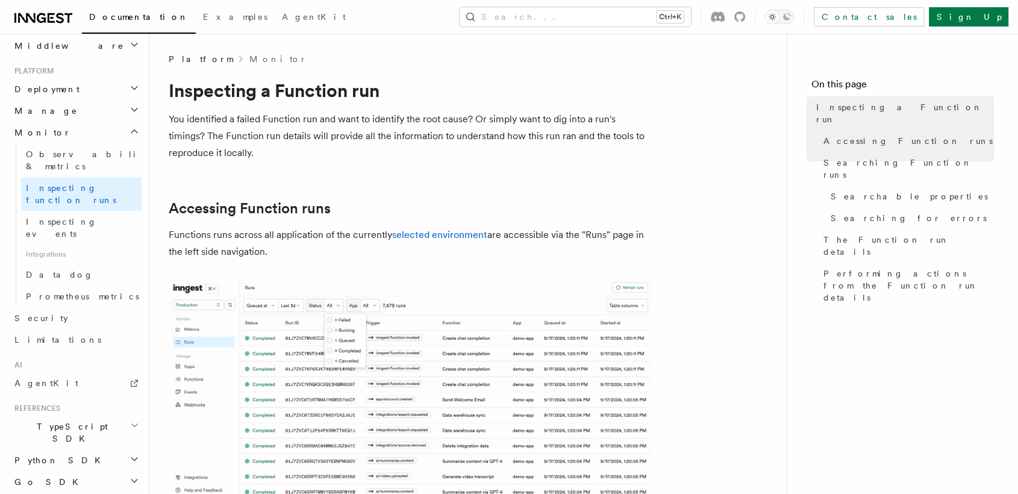
click at [72, 245] on span "Integrations" at bounding box center [81, 254] width 120 height 19
click at [745, 18] on icon at bounding box center [739, 16] width 11 height 11
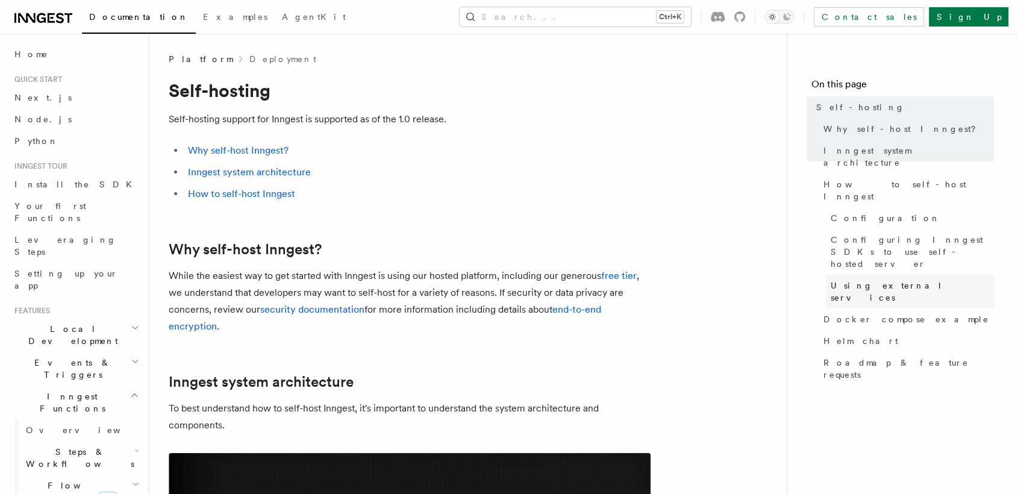
click at [837, 280] on span "Using external services" at bounding box center [912, 292] width 163 height 24
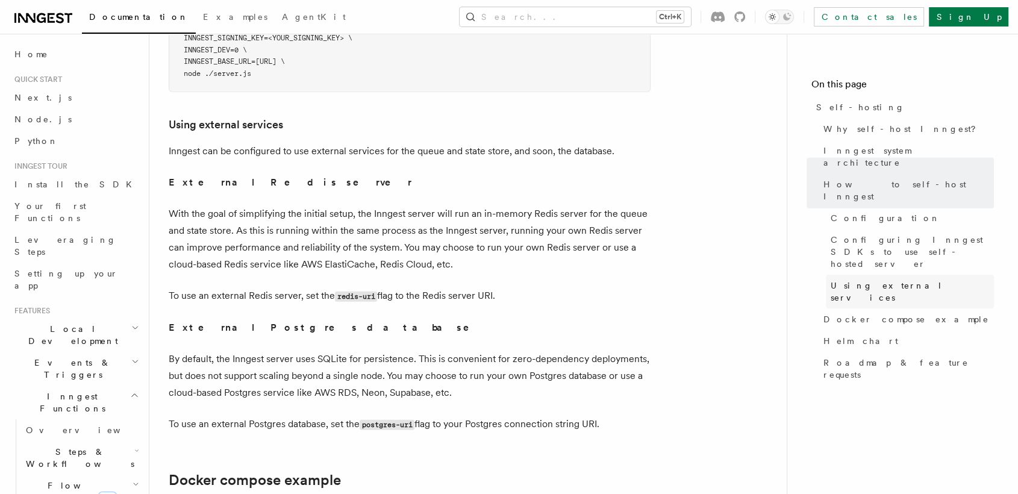
scroll to position [2857, 0]
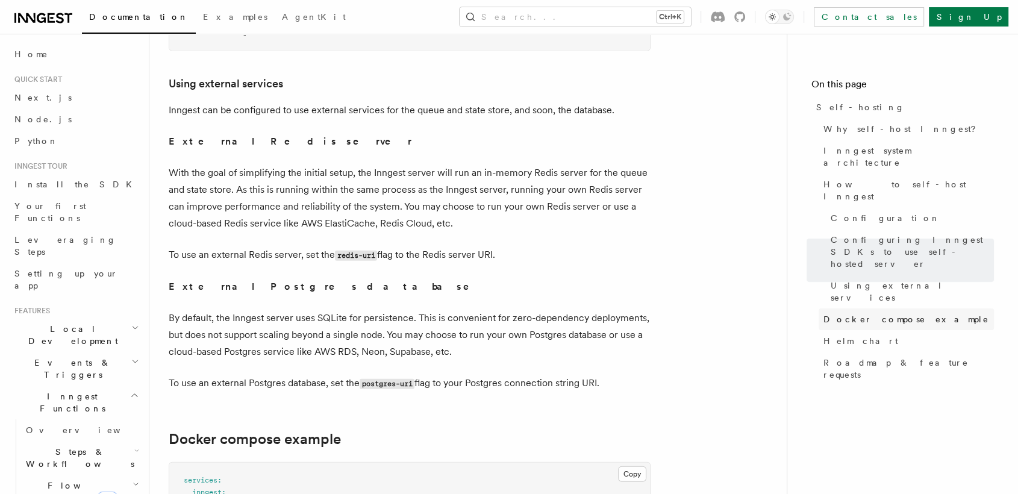
click at [834, 313] on span "Docker compose example" at bounding box center [907, 319] width 166 height 12
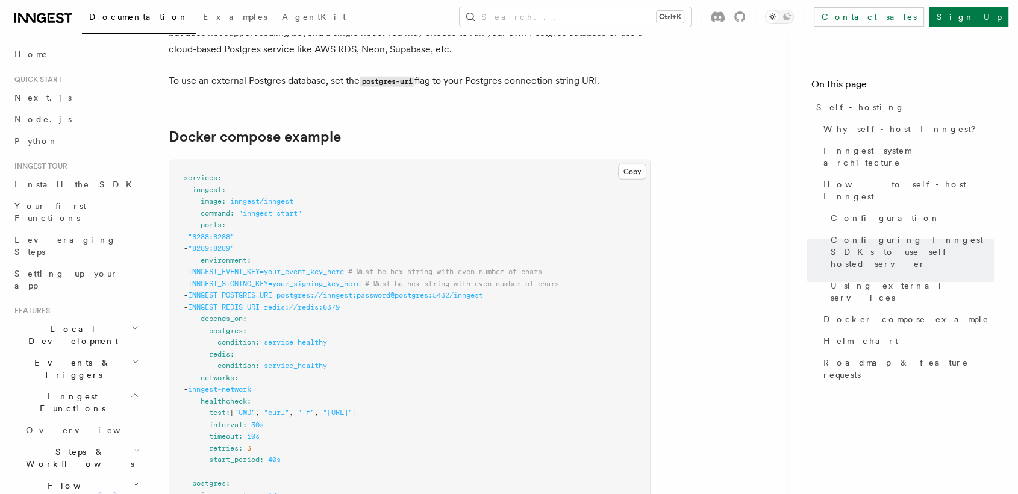
scroll to position [3164, 0]
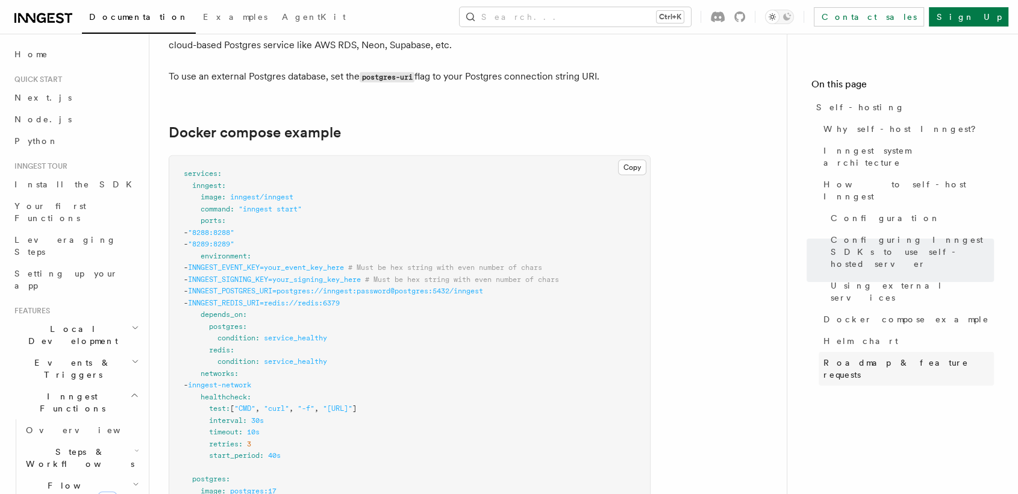
click at [842, 357] on span "Roadmap & feature requests" at bounding box center [909, 369] width 170 height 24
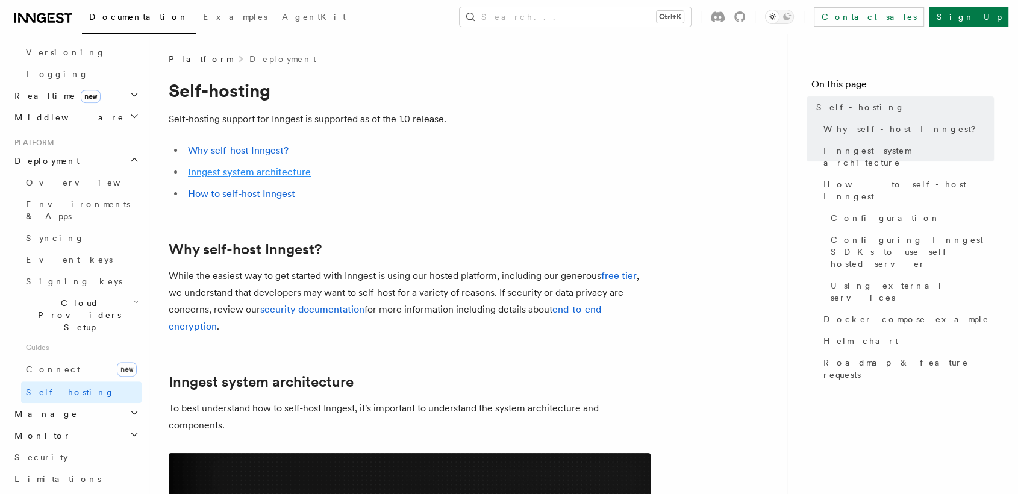
click at [260, 176] on link "Inngest system architecture" at bounding box center [249, 171] width 123 height 11
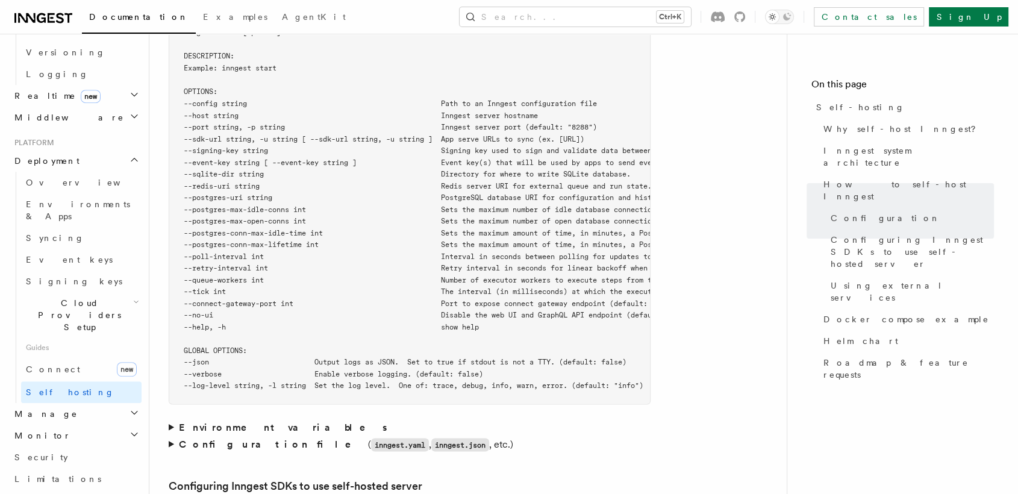
scroll to position [2185, 0]
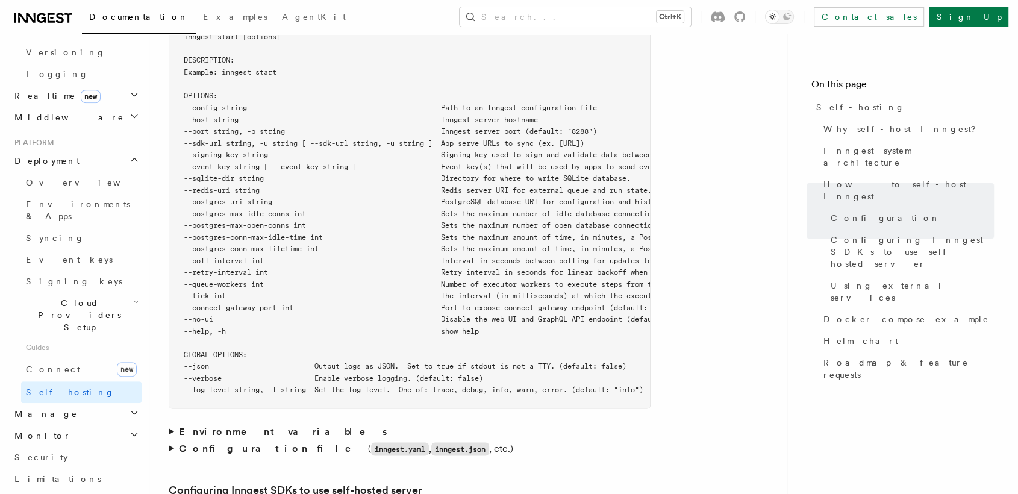
click at [237, 425] on strong "Environment variables" at bounding box center [284, 430] width 210 height 11
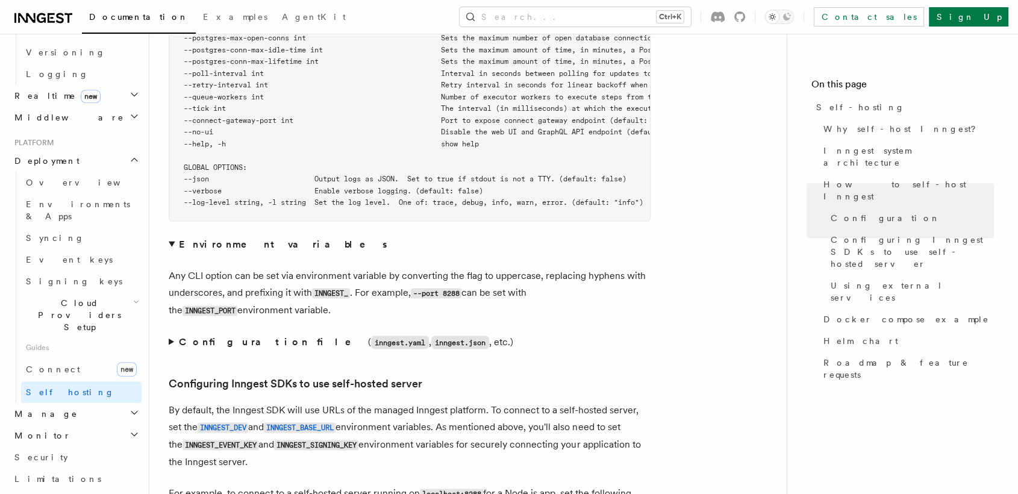
scroll to position [2400, 0]
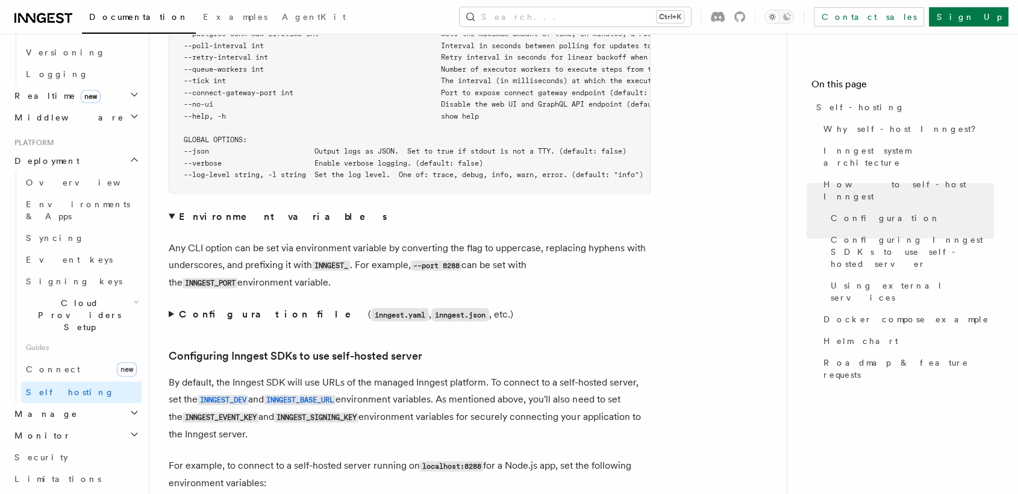
click at [197, 308] on strong "Configuration file" at bounding box center [273, 313] width 189 height 11
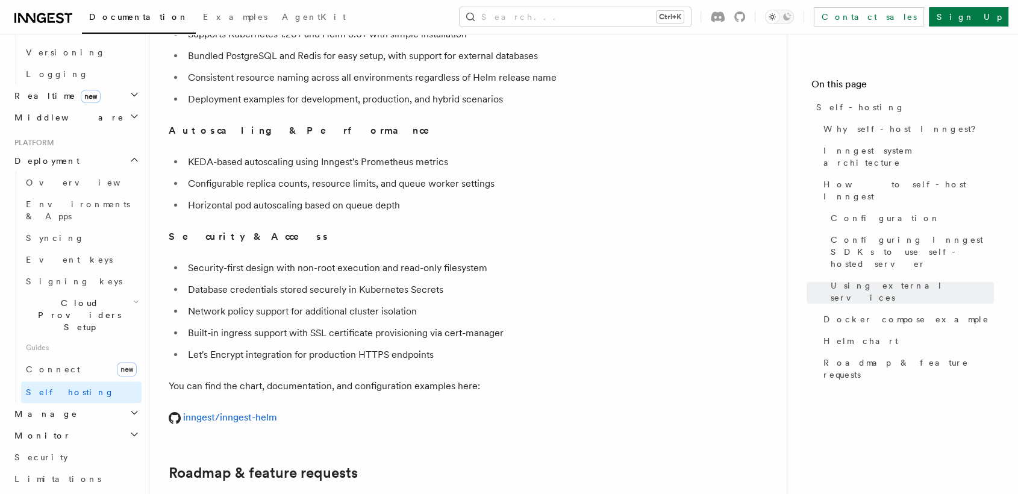
scroll to position [4541, 0]
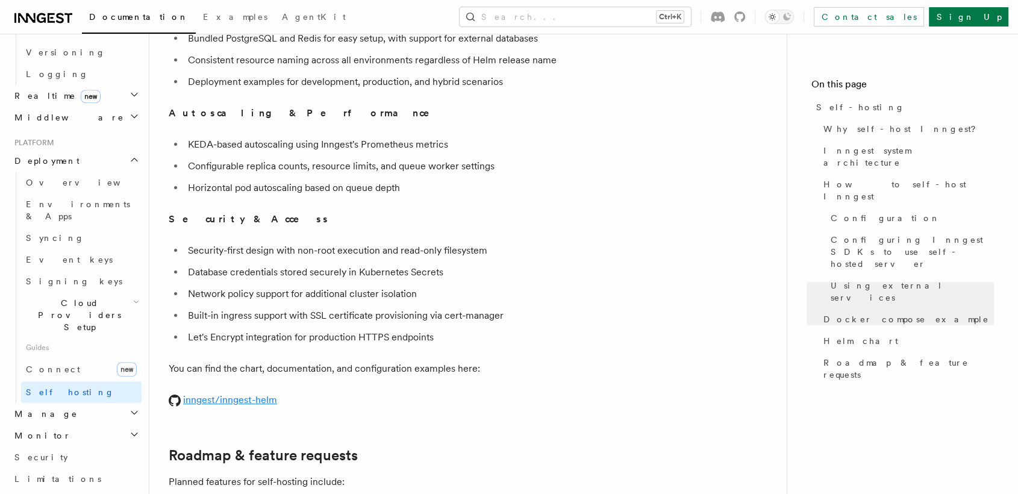
click at [244, 394] on link "inngest/inngest-helm" at bounding box center [223, 399] width 108 height 11
